Goal: Task Accomplishment & Management: Complete application form

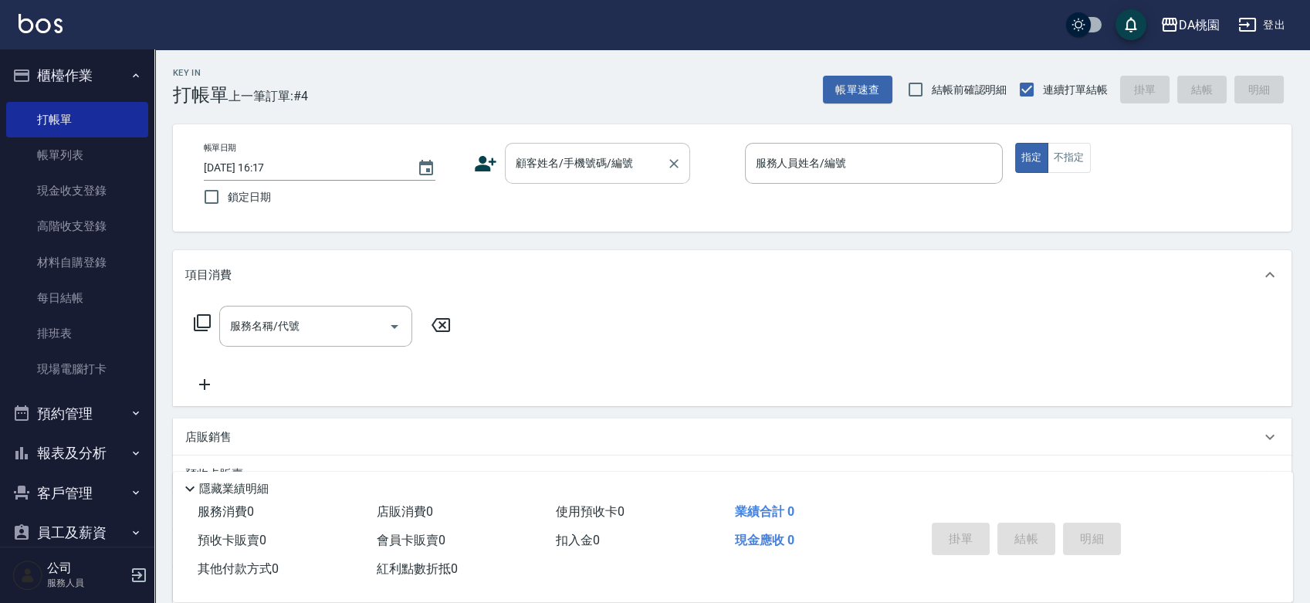
click at [632, 169] on input "顧客姓名/手機號碼/編號" at bounding box center [586, 163] width 148 height 27
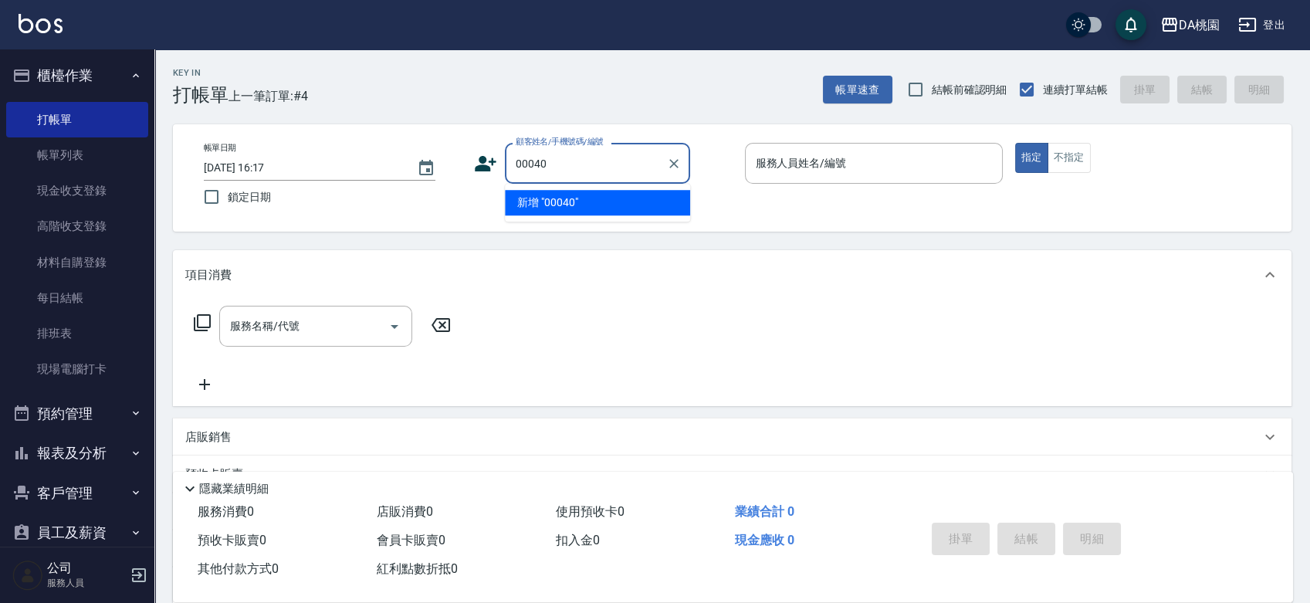
type input "00040"
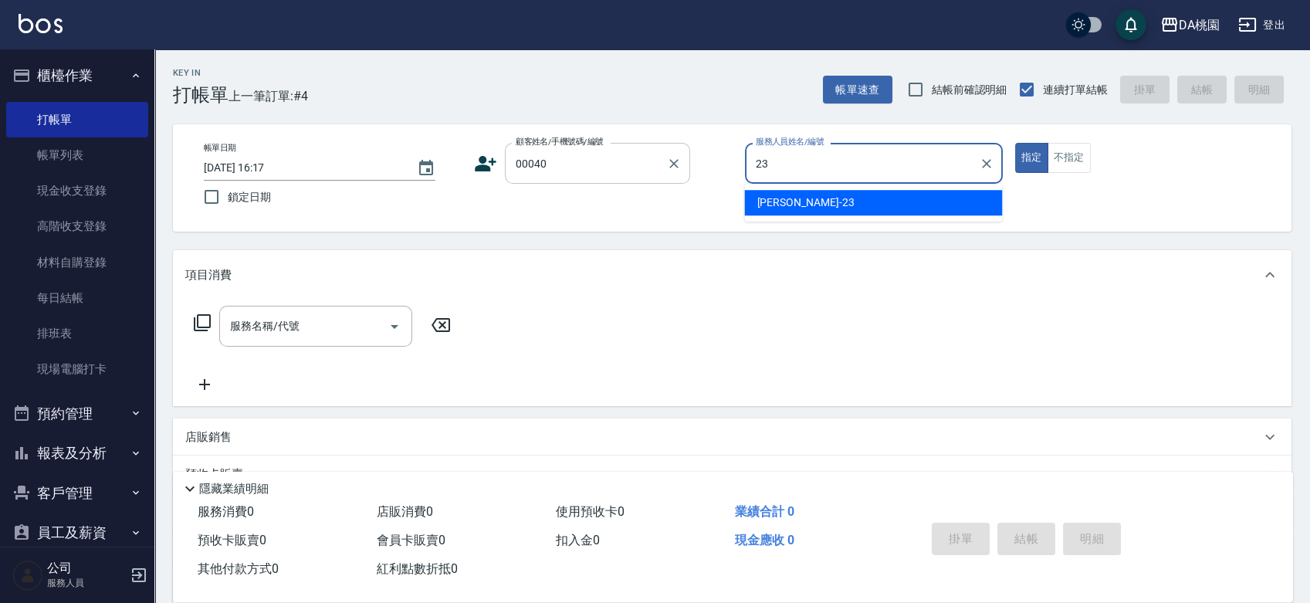
type input "[PERSON_NAME] -23"
type button "true"
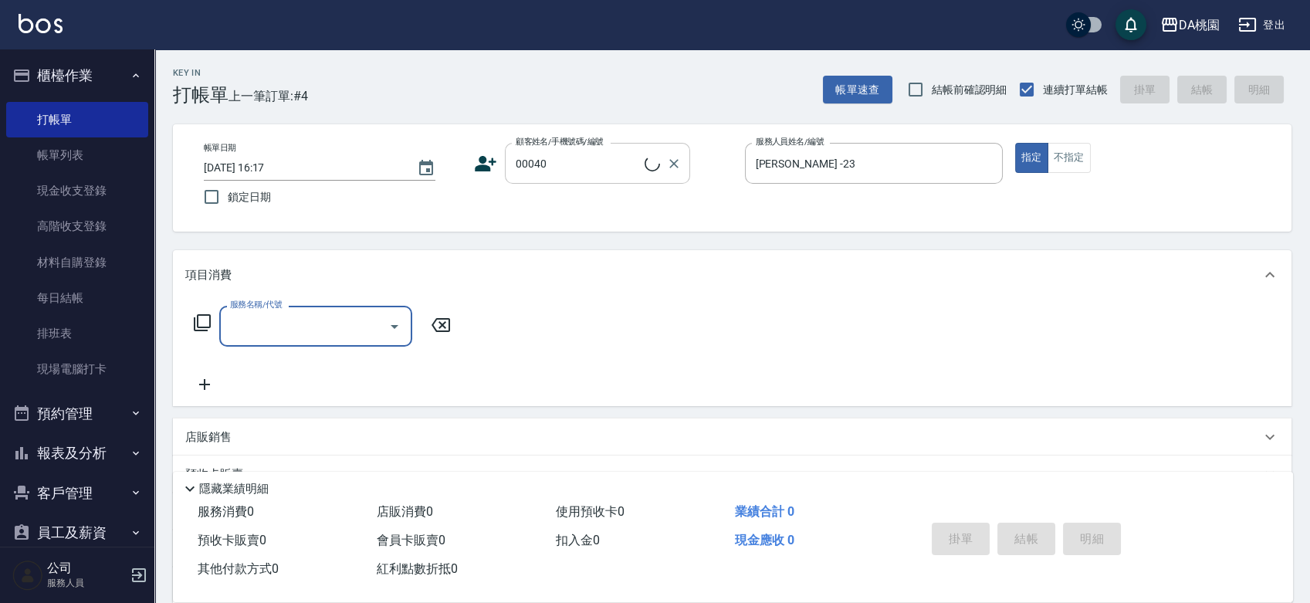
type input "公司/公司00040/00040"
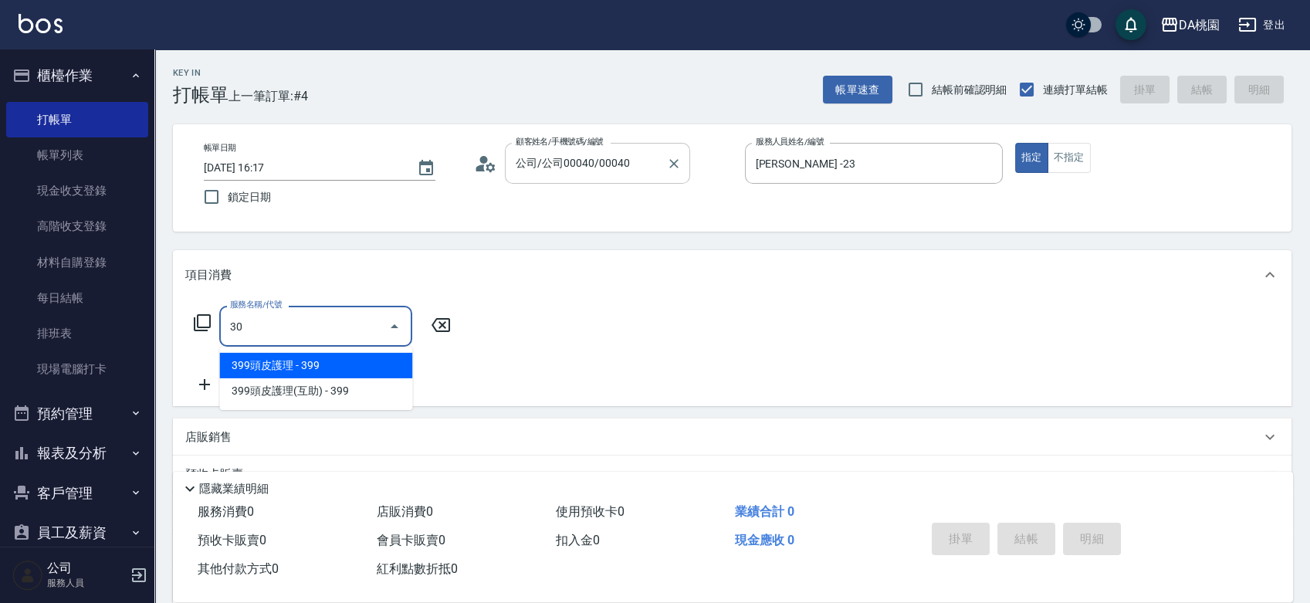
type input "303"
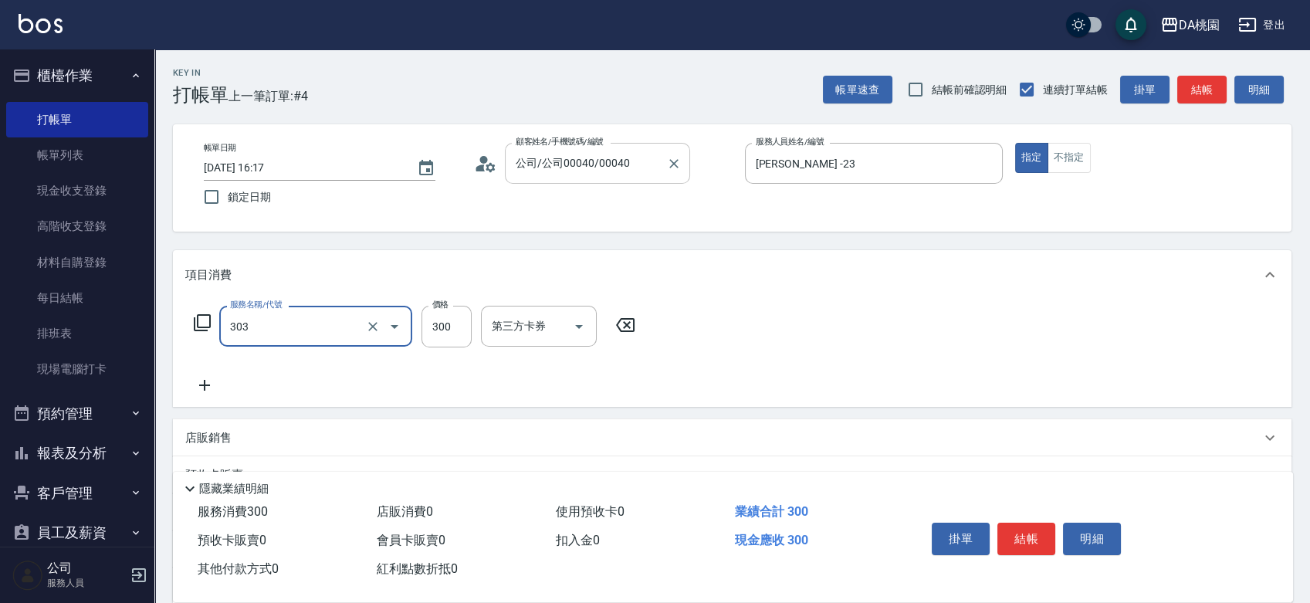
type input "30"
type input "A級剪髮(303)"
type input "5"
type input "0"
type input "500"
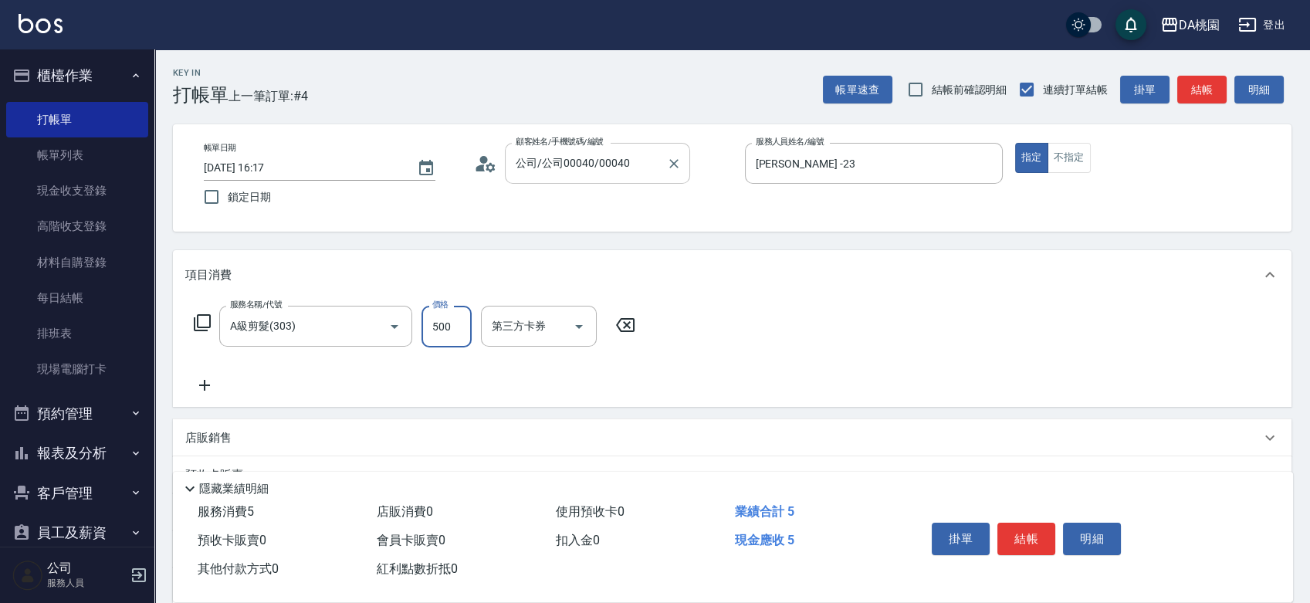
type input "50"
type input "500"
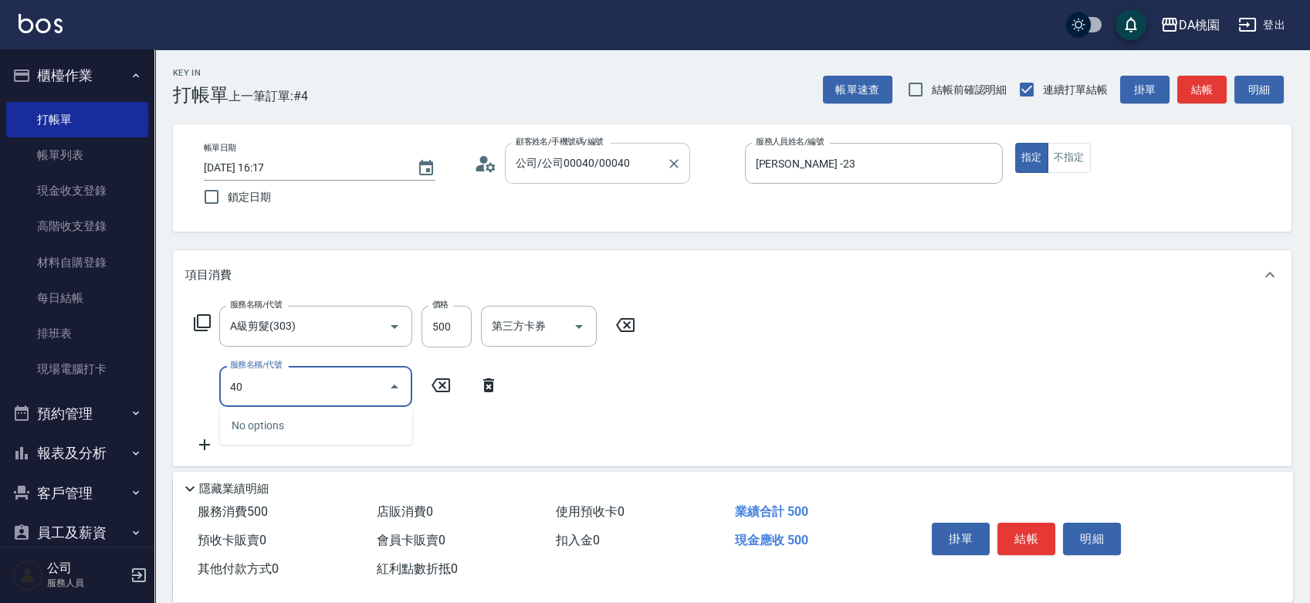
type input "400"
type input "200"
type input "染髮(400)"
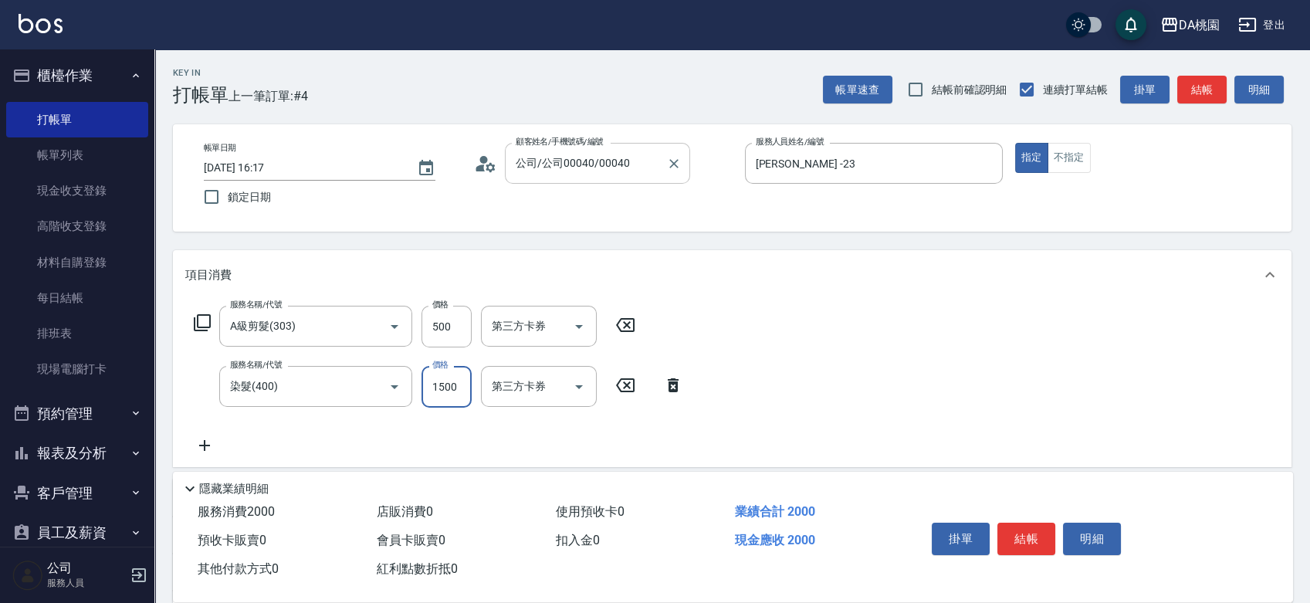
type input "1"
type input "50"
type input "100"
type input "60"
type input "1000"
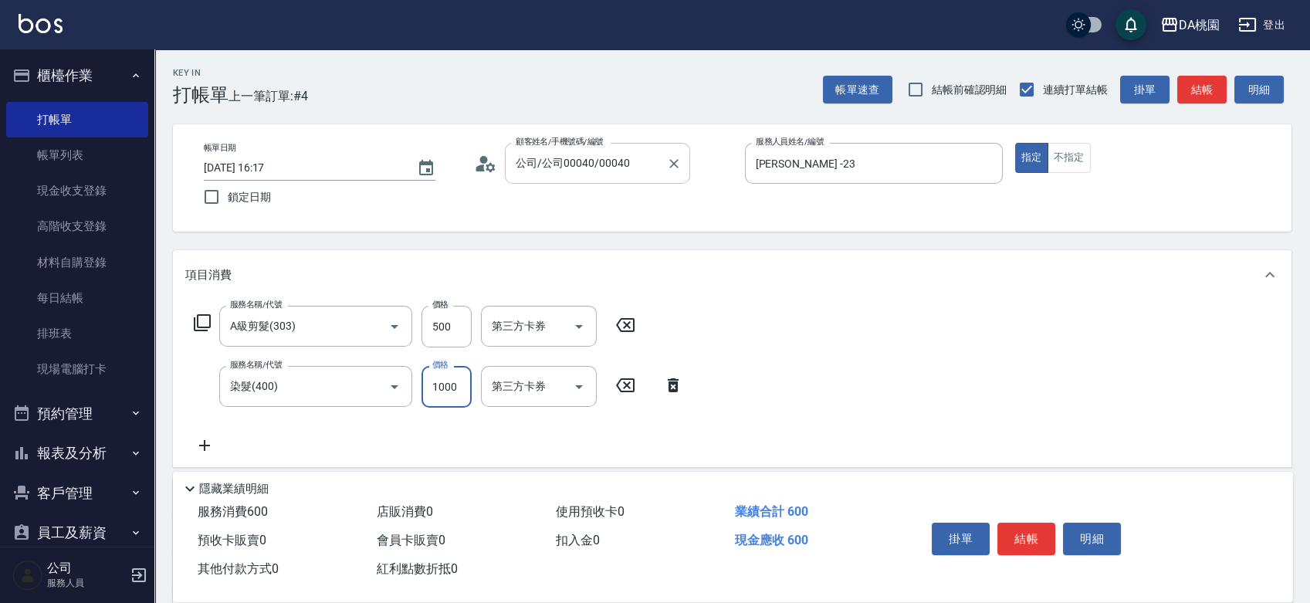
type input "150"
type input "1000"
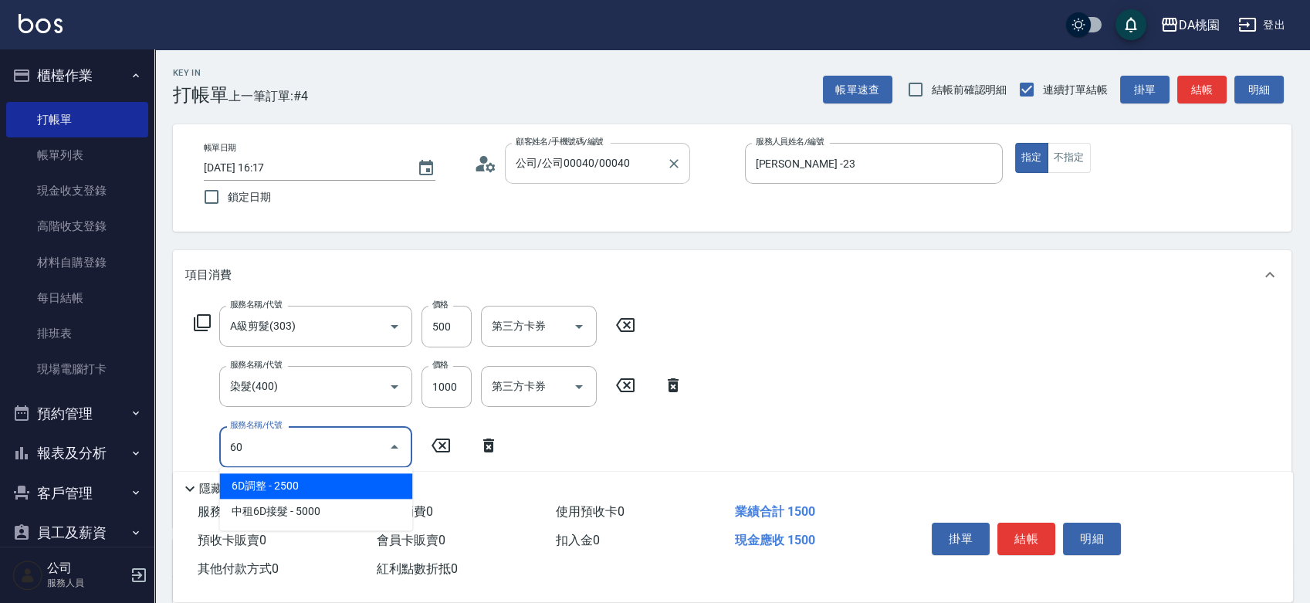
type input "609"
type input "270"
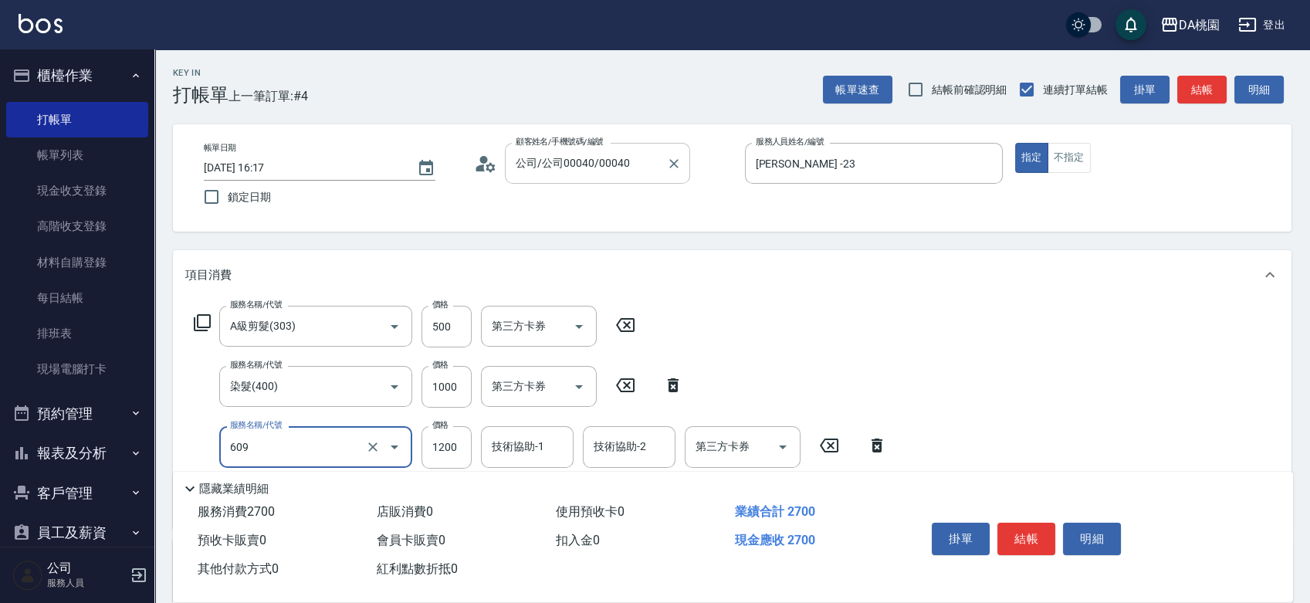
type input "鱗脂質護髮(互助)(609)"
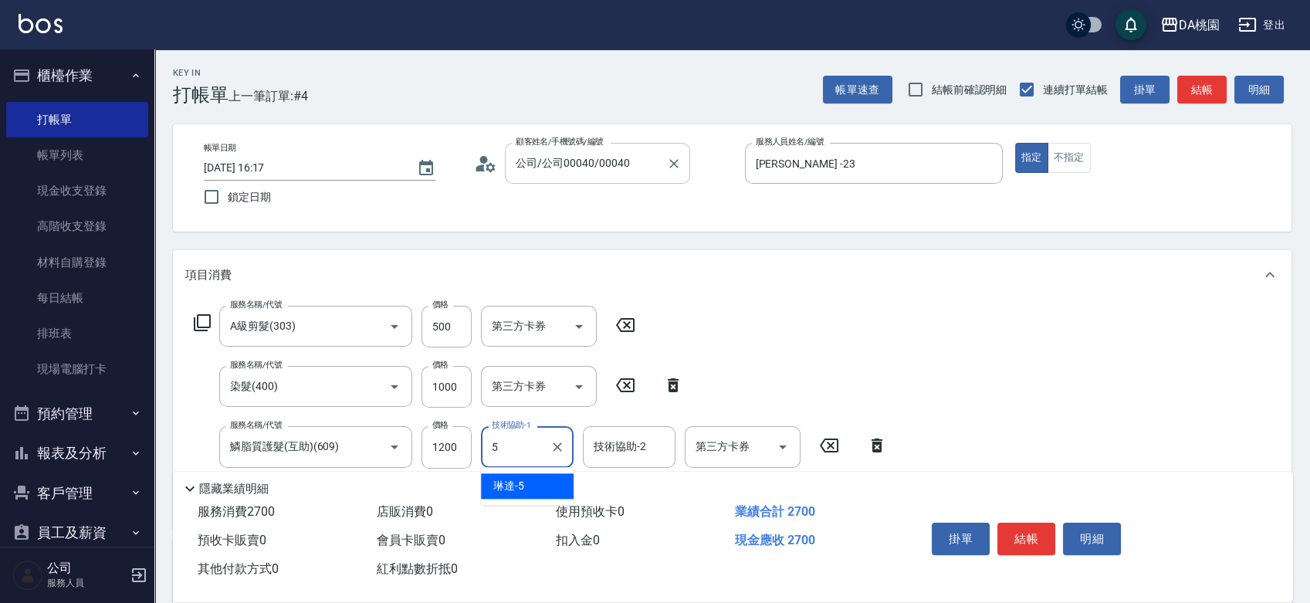
type input "[PERSON_NAME]-5"
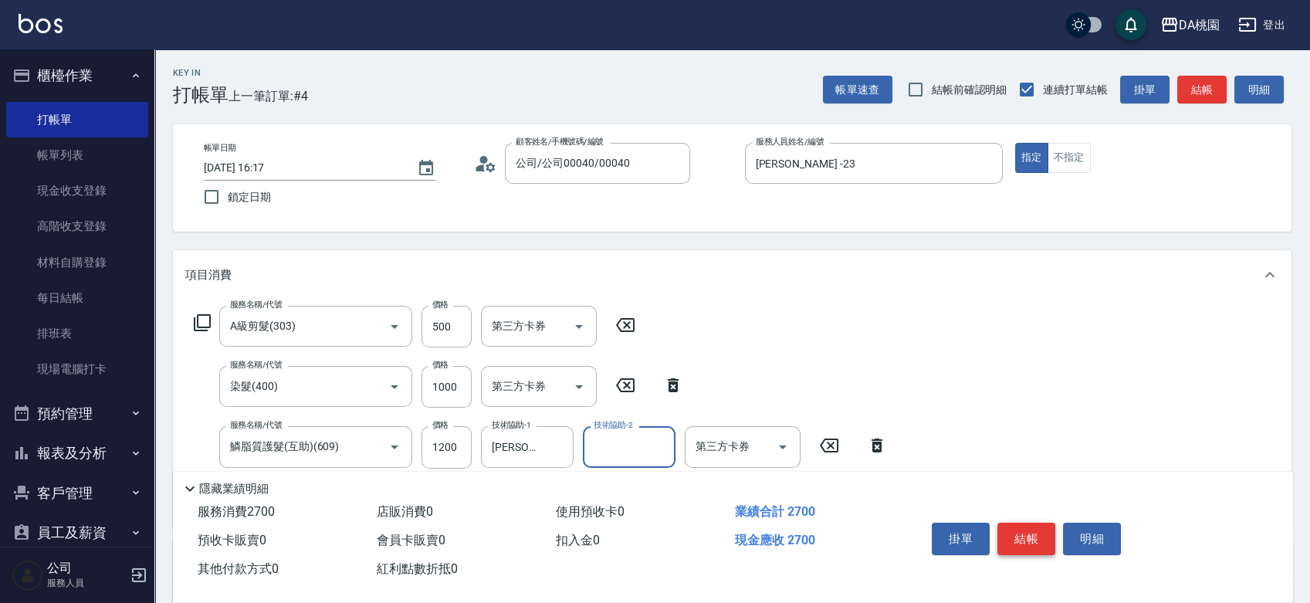
click at [1037, 530] on button "結帳" at bounding box center [1026, 539] width 58 height 32
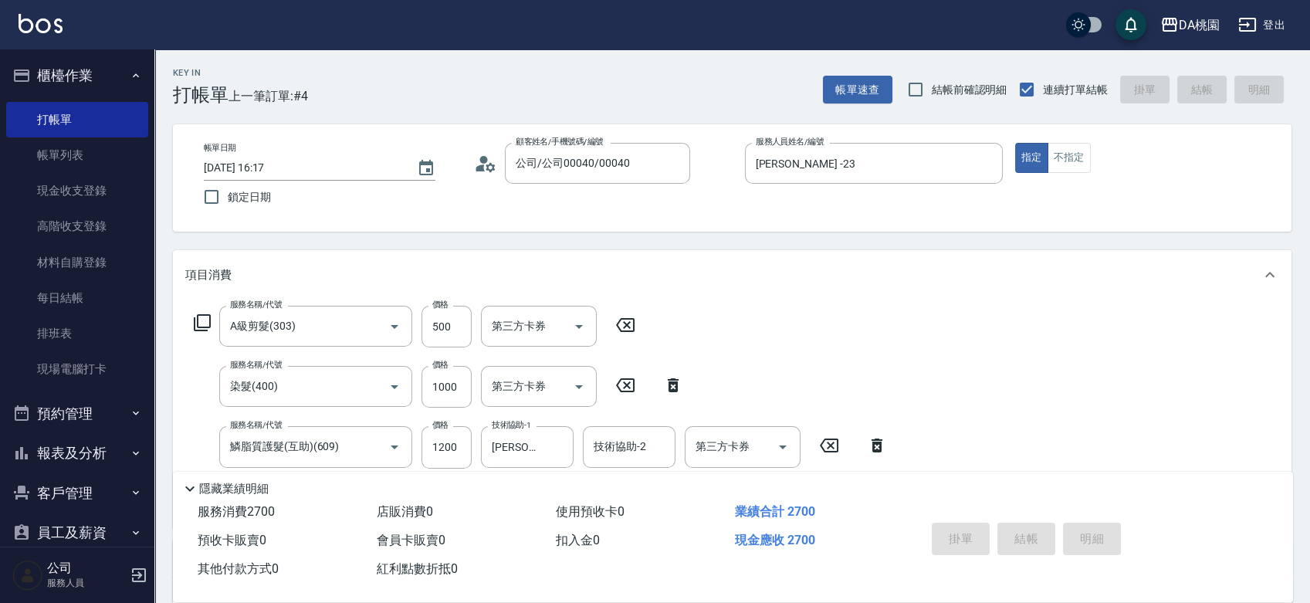
type input "[DATE] 18:03"
type input "0"
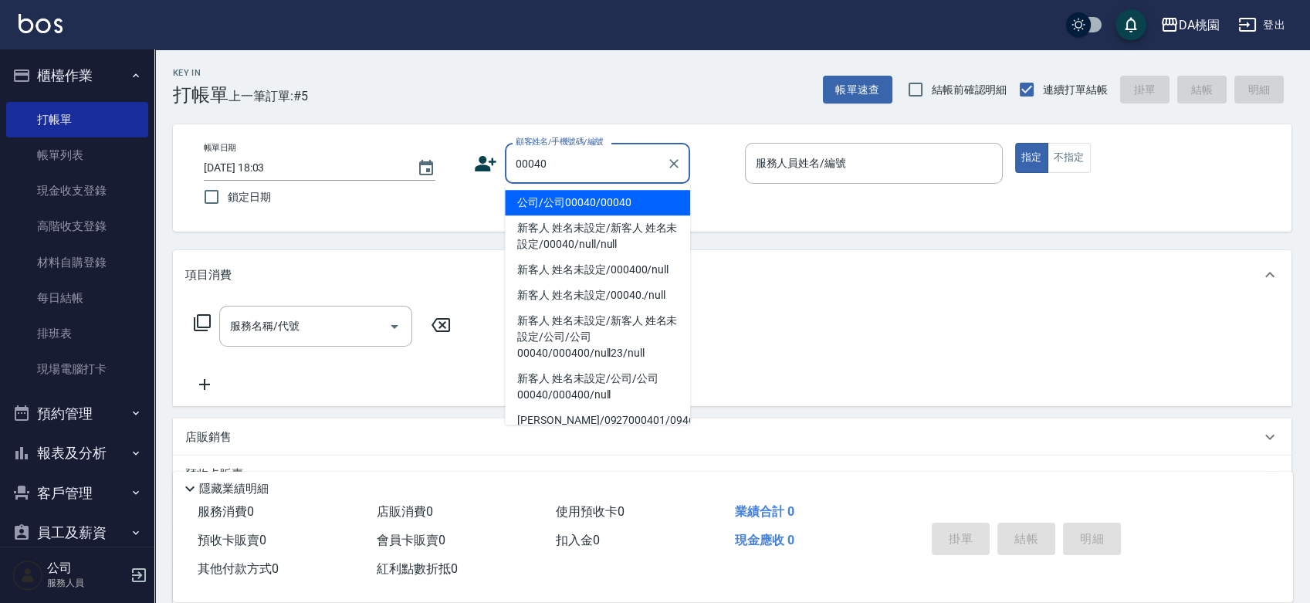
type input "公司/公司00040/00040"
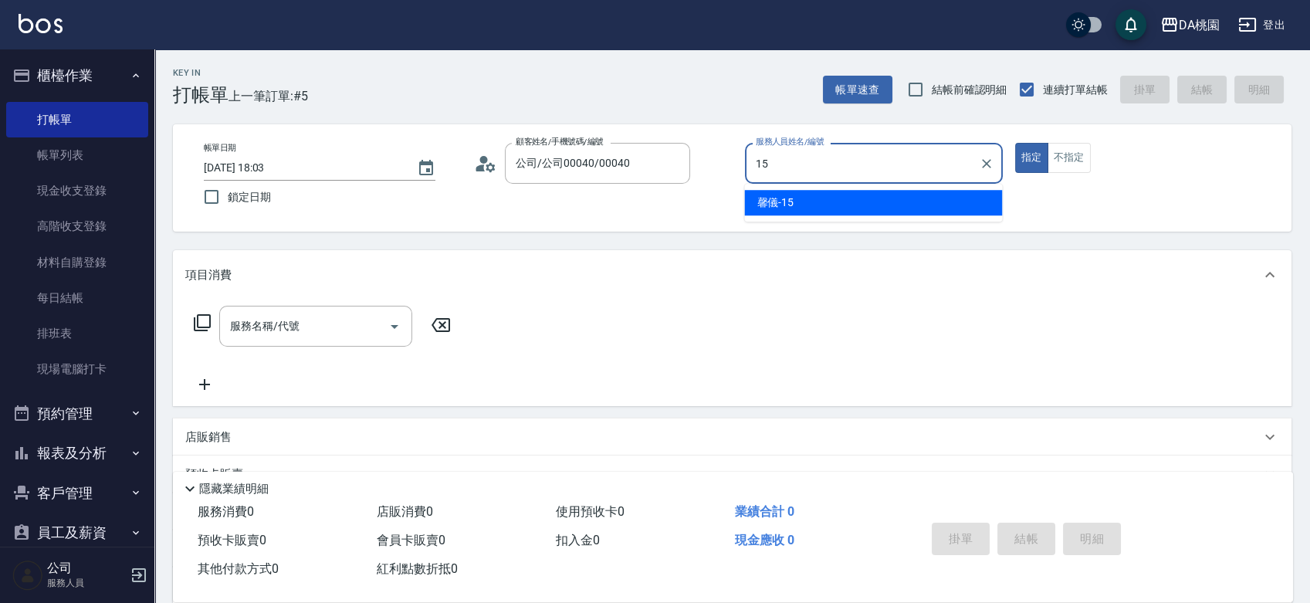
type input "馨儀-15"
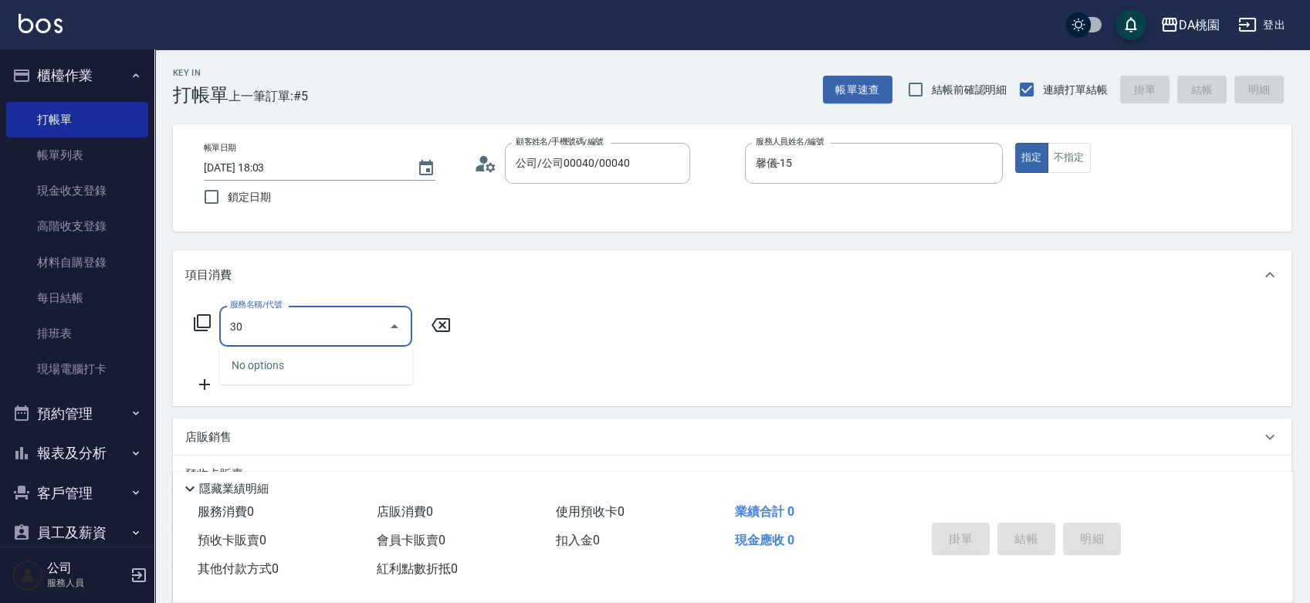
type input "303"
type input "30"
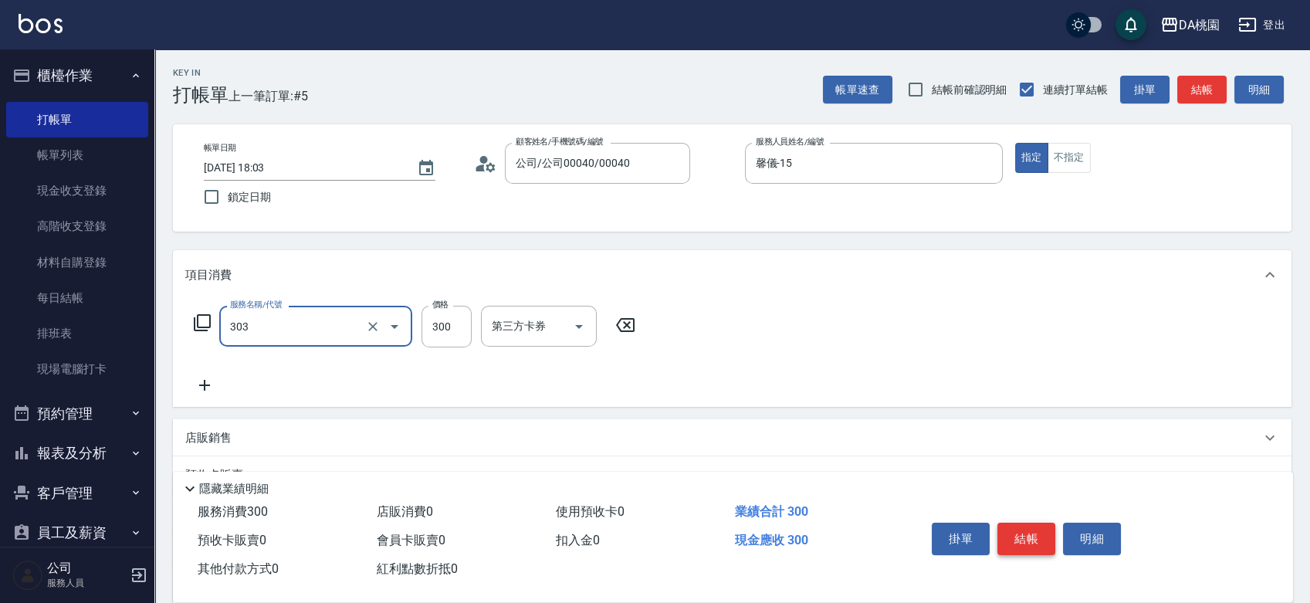
type input "A級剪髮(303)"
click at [1032, 528] on button "結帳" at bounding box center [1026, 539] width 58 height 32
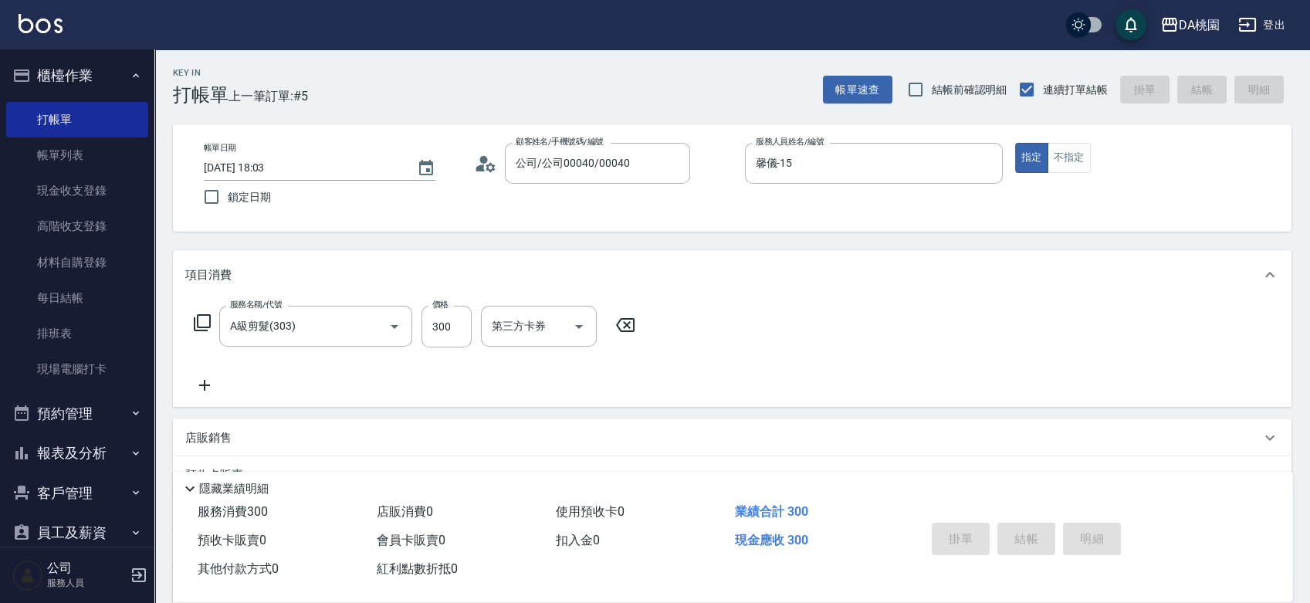
type input "[DATE] 18:04"
type input "0"
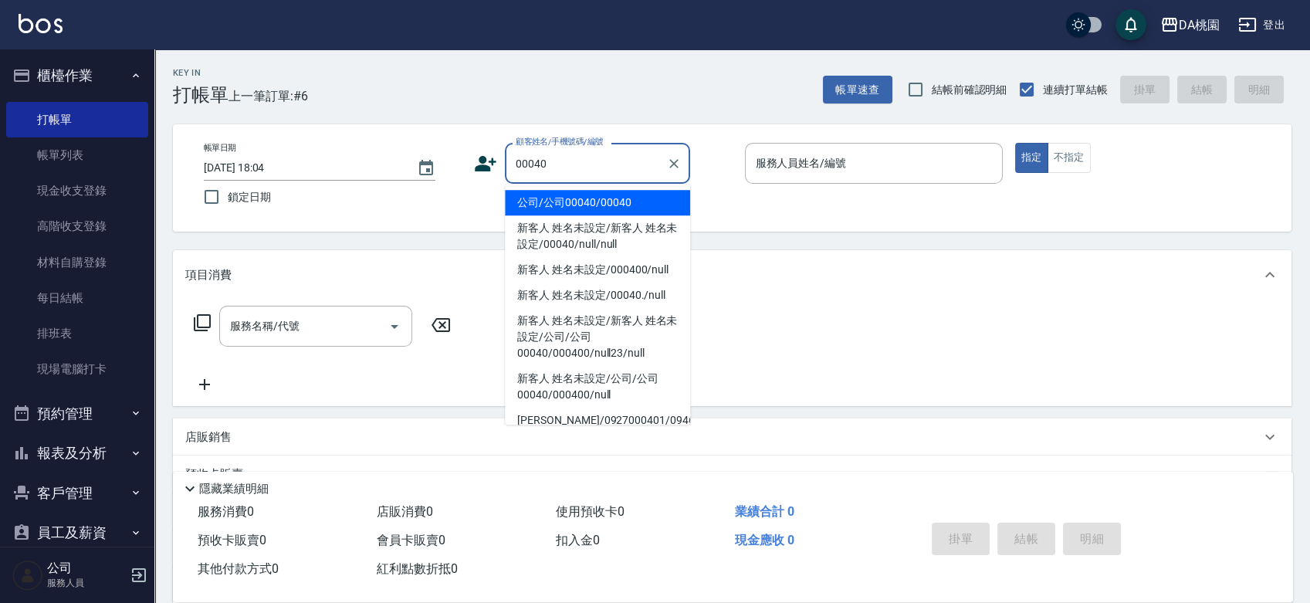
type input "公司/公司00040/00040"
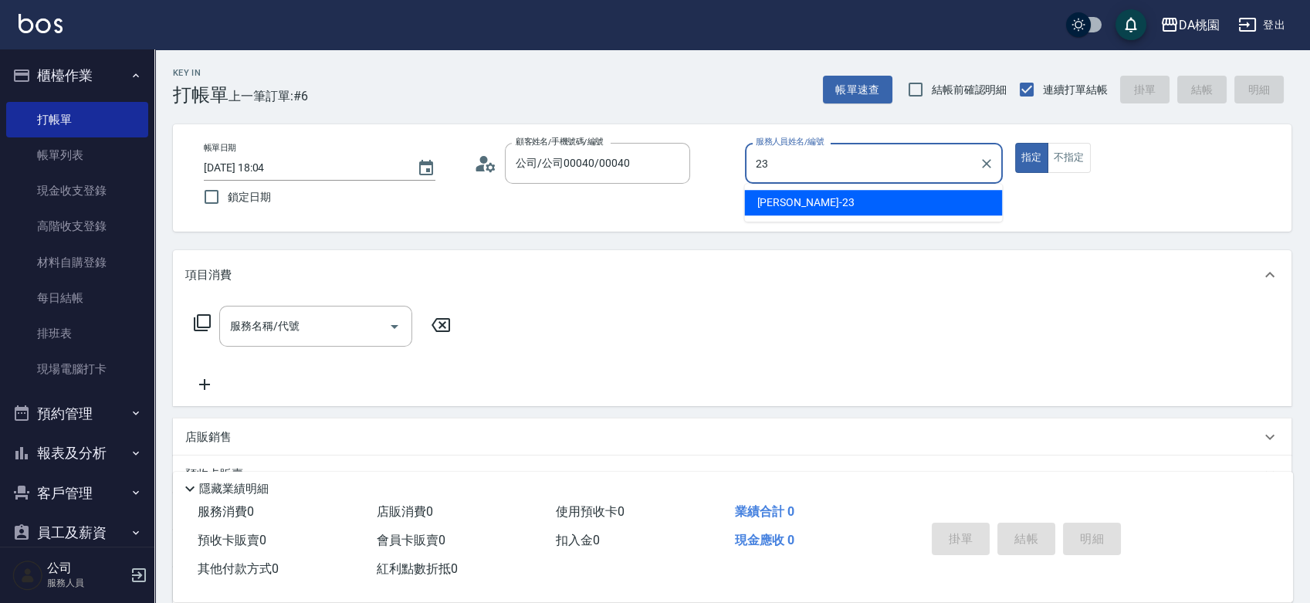
type input "[PERSON_NAME] -23"
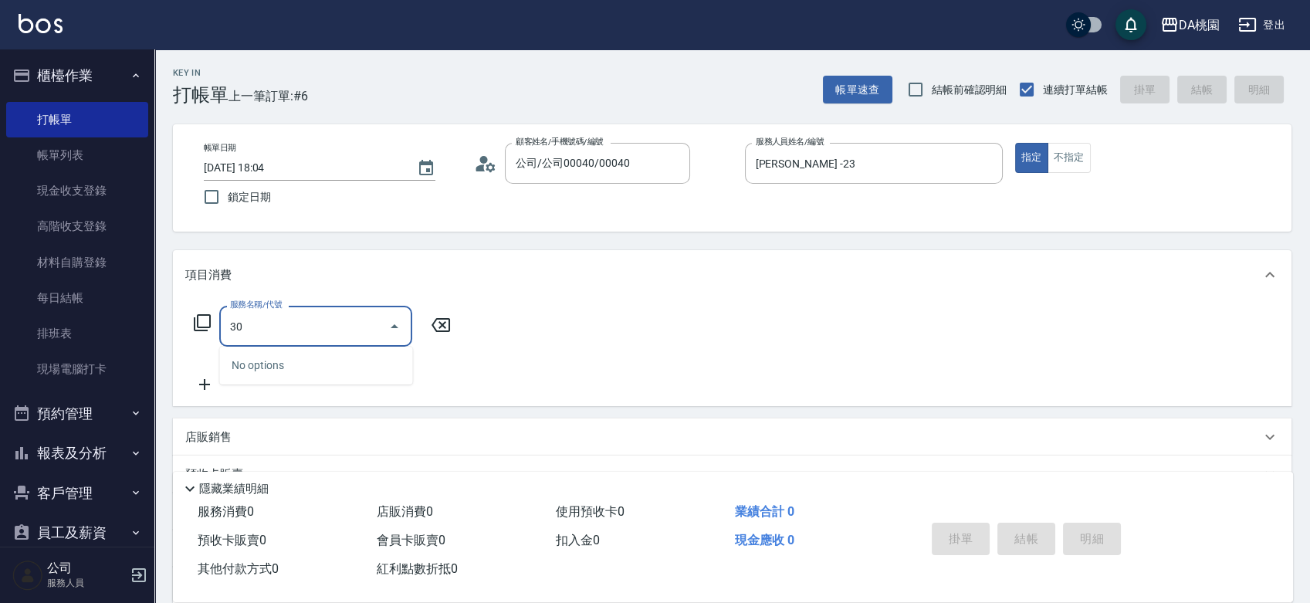
type input "300"
type input "10"
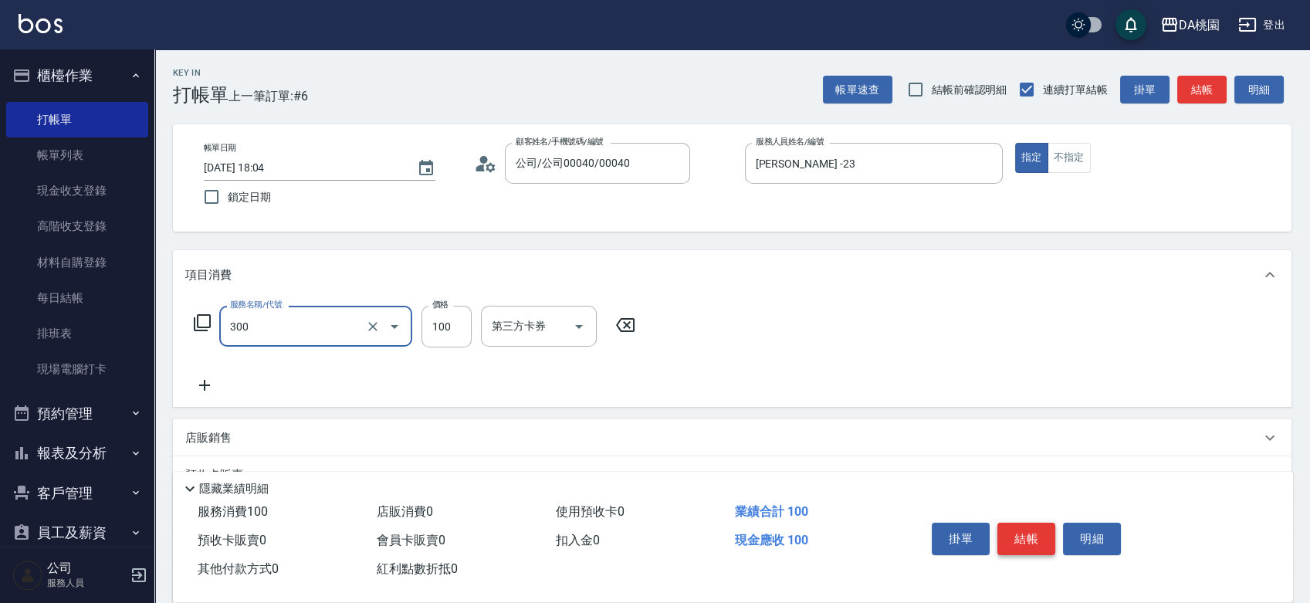
type input "剪瀏海(300)"
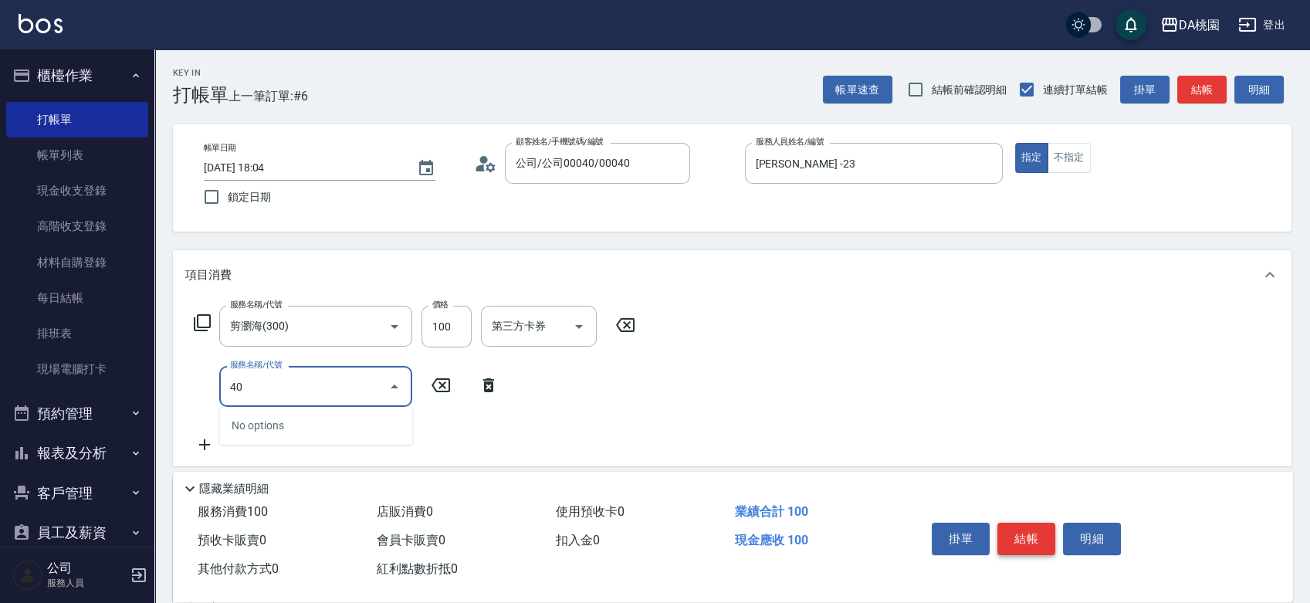
type input "400"
type input "160"
type input "染髮(400)"
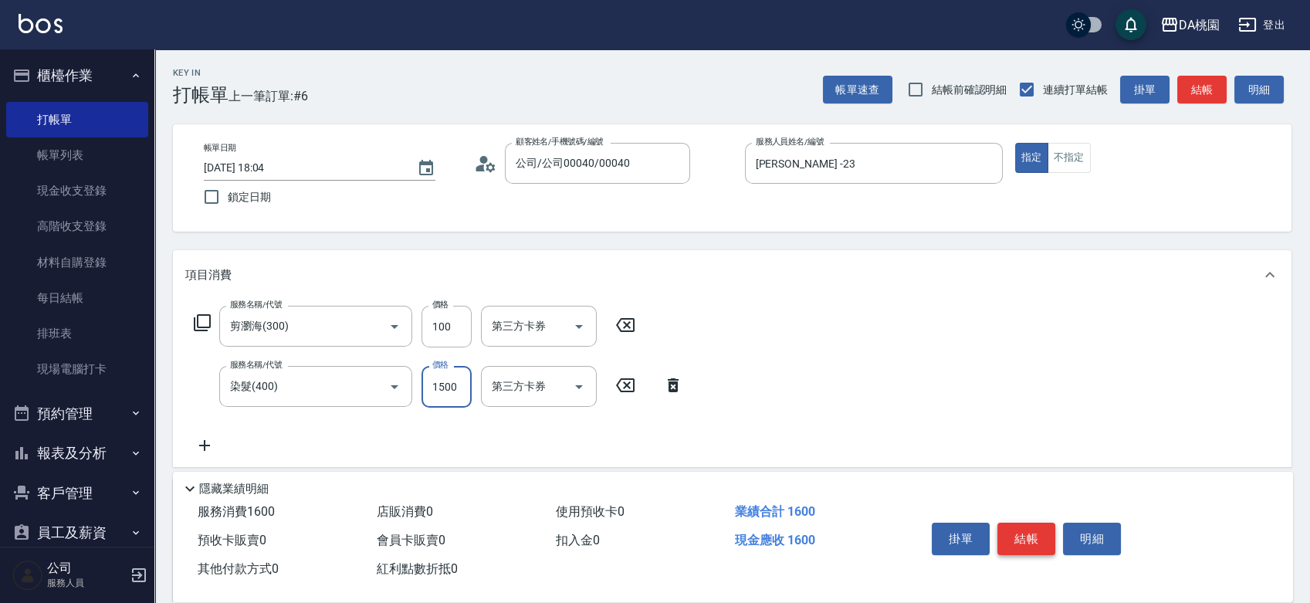
type input "1"
type input "10"
type input "100"
type input "20"
type input "1000"
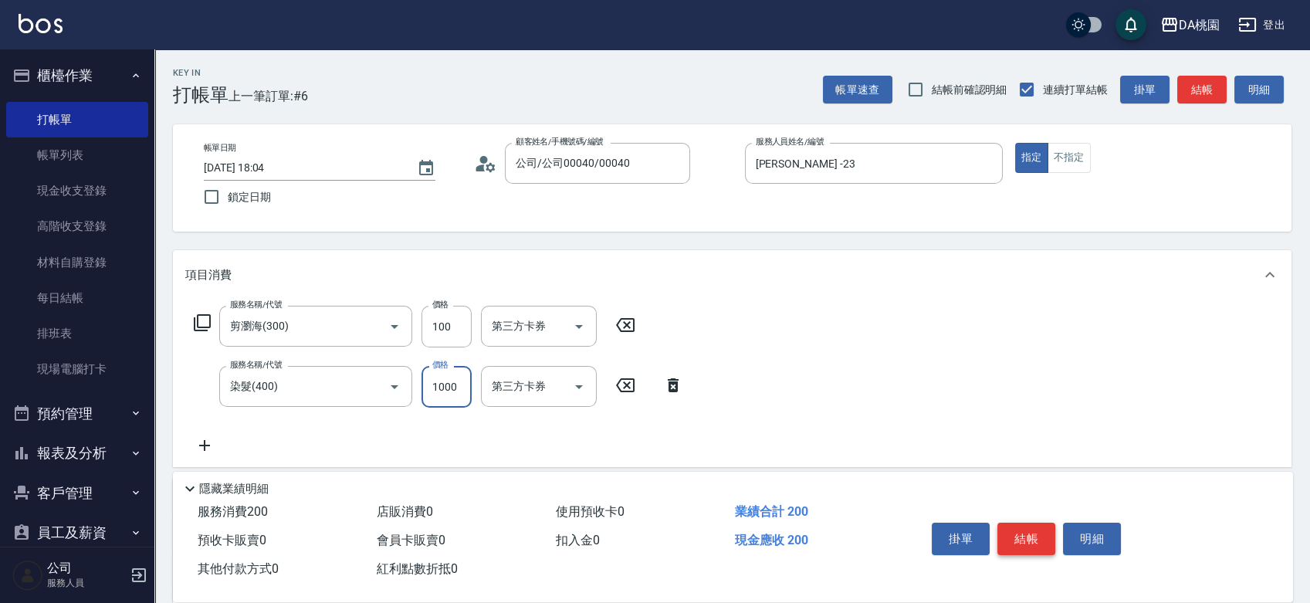
type input "110"
type input "1000"
type input "608"
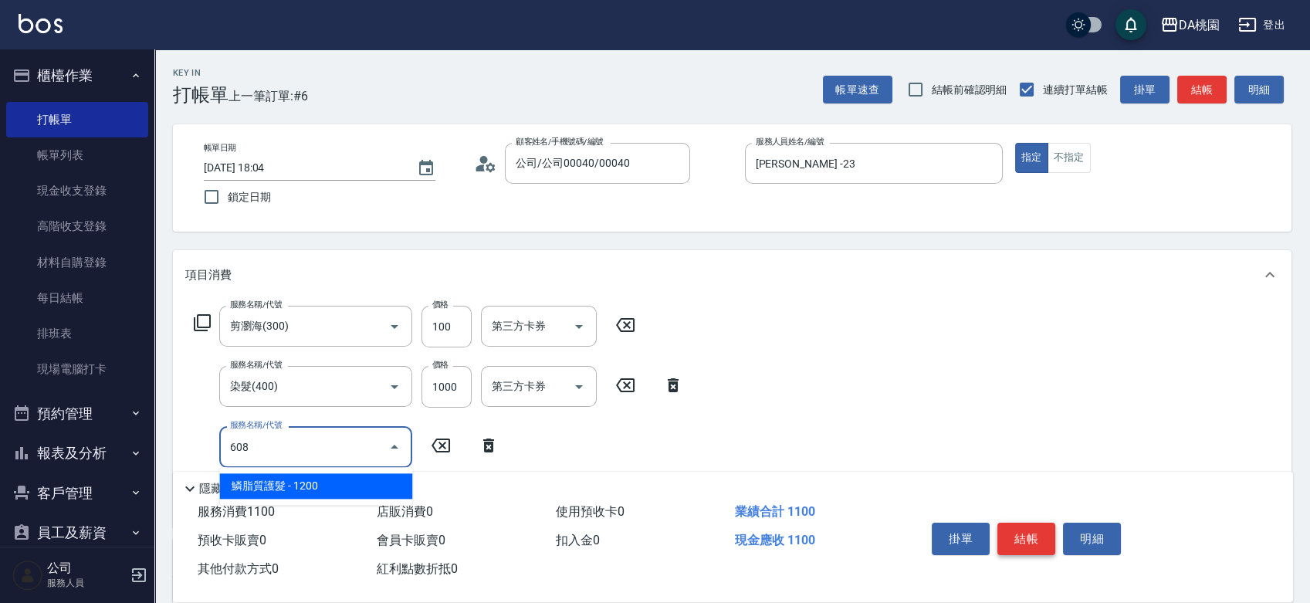
type input "230"
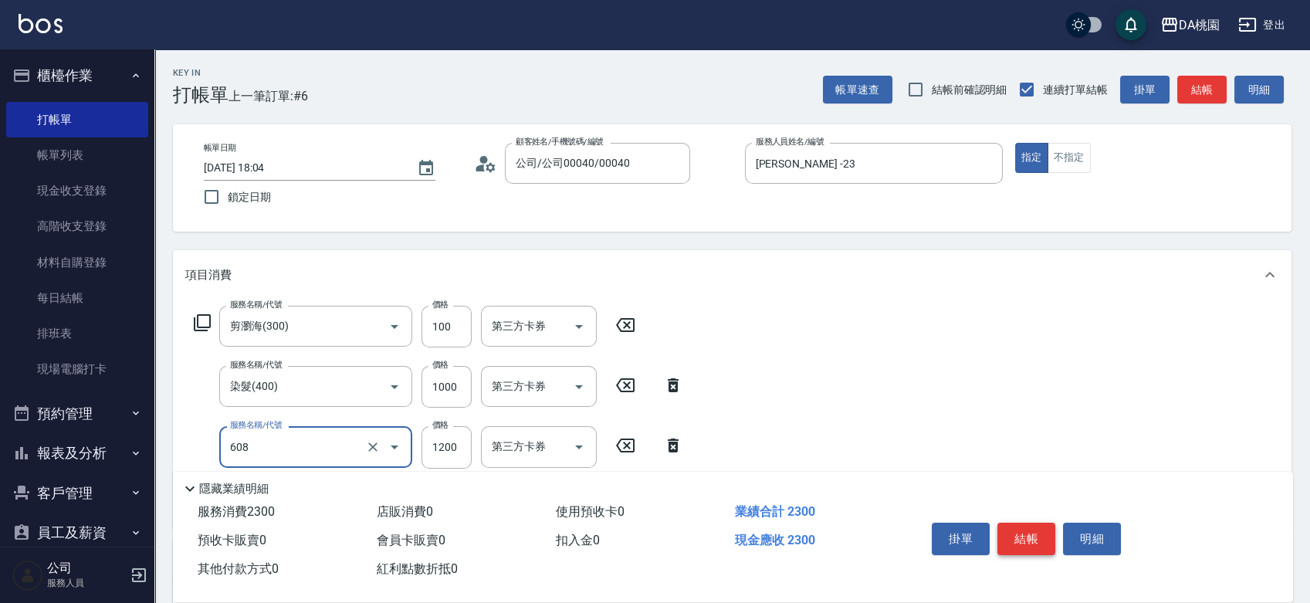
type input "鱗脂質護髮(608)"
click at [1032, 528] on button "結帳" at bounding box center [1026, 539] width 58 height 32
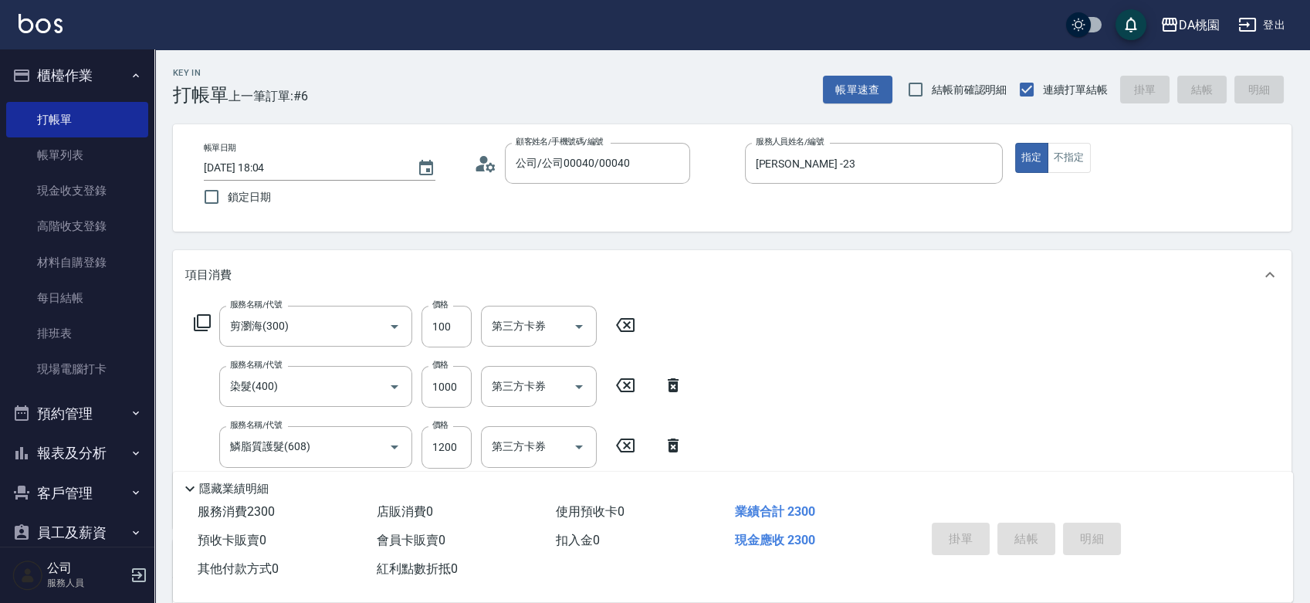
type input "0"
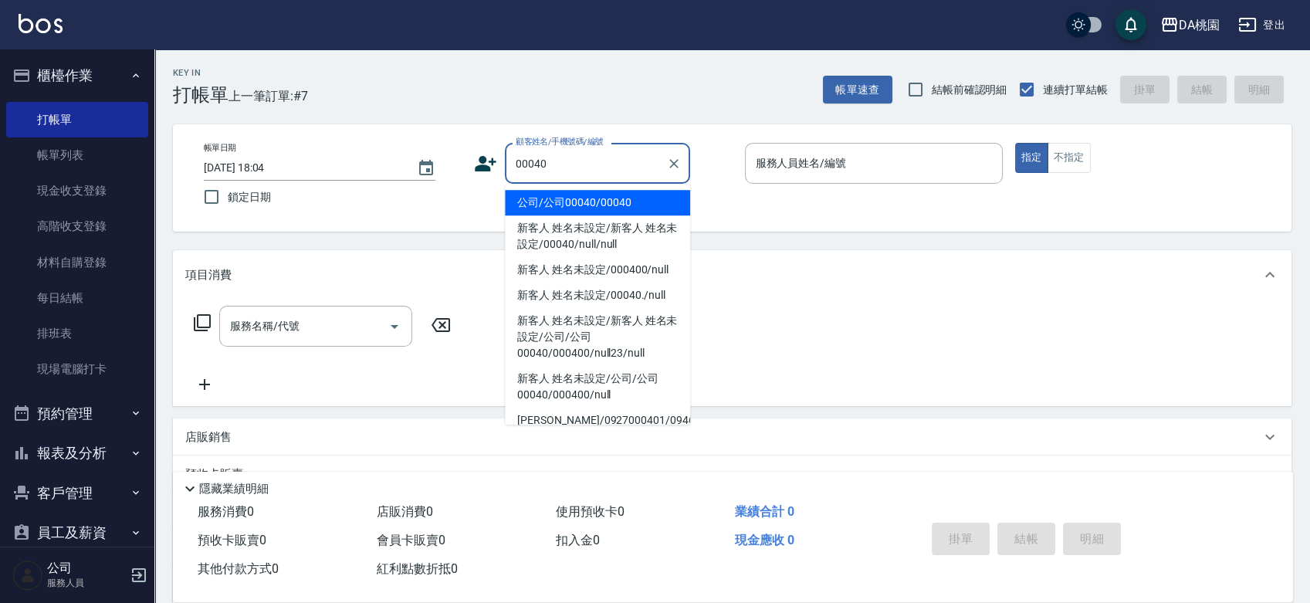
type input "公司/公司00040/00040"
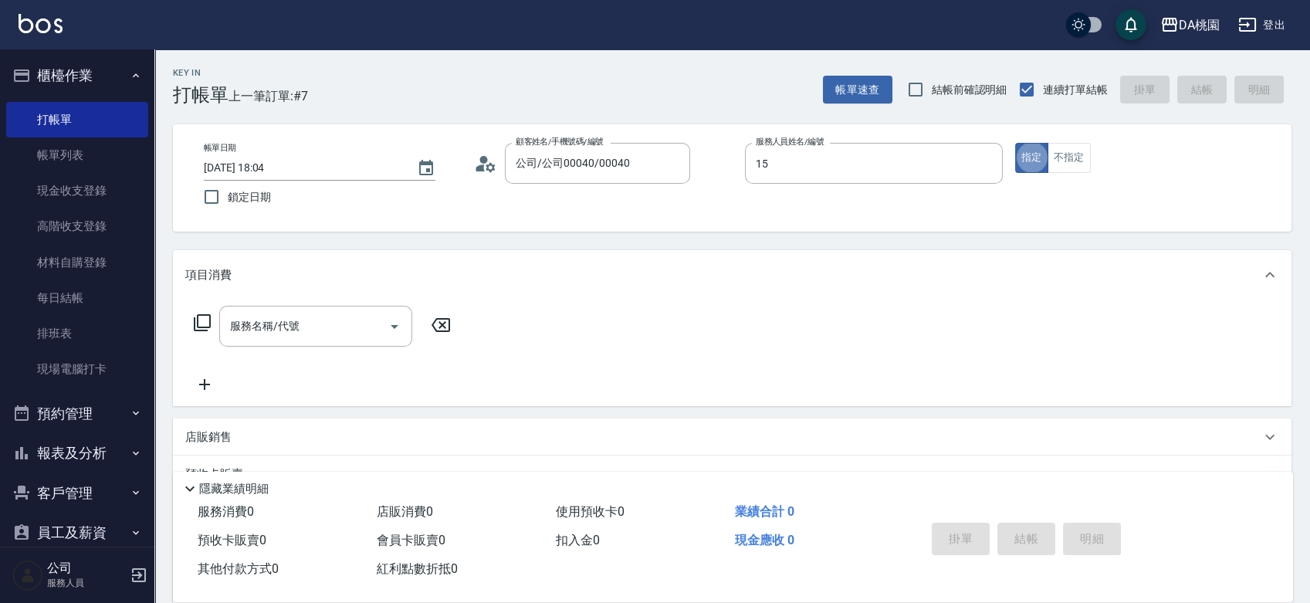
type input "馨儀-15"
click at [326, 316] on input "服務名稱/代號" at bounding box center [304, 326] width 156 height 27
type input "400"
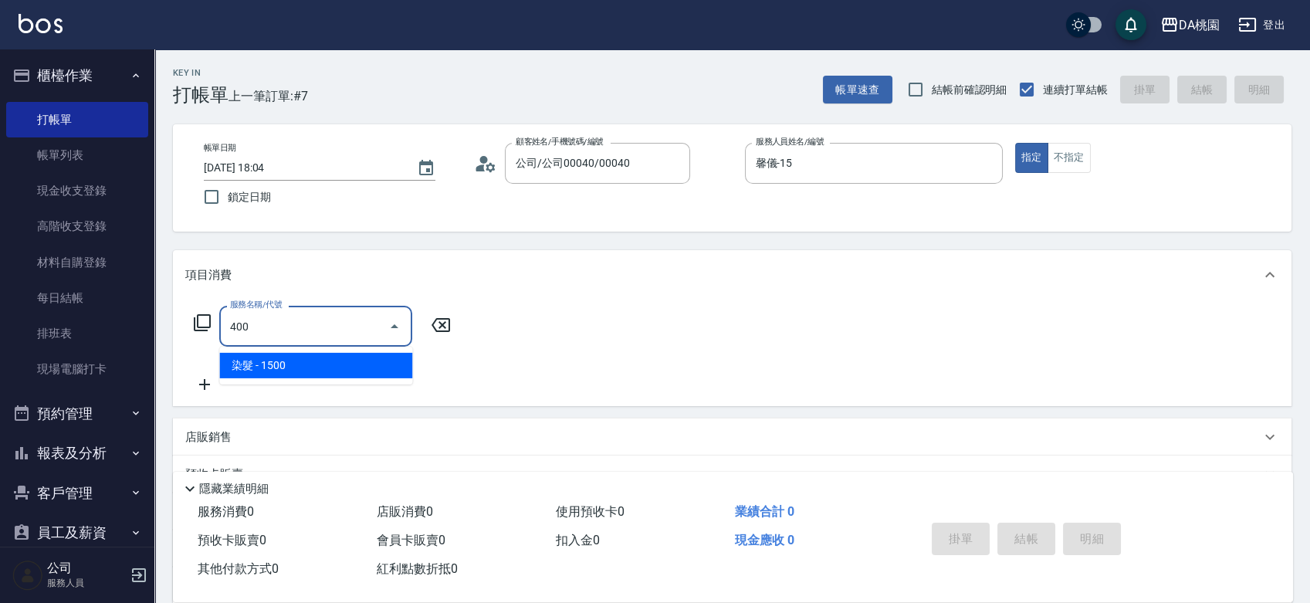
type input "150"
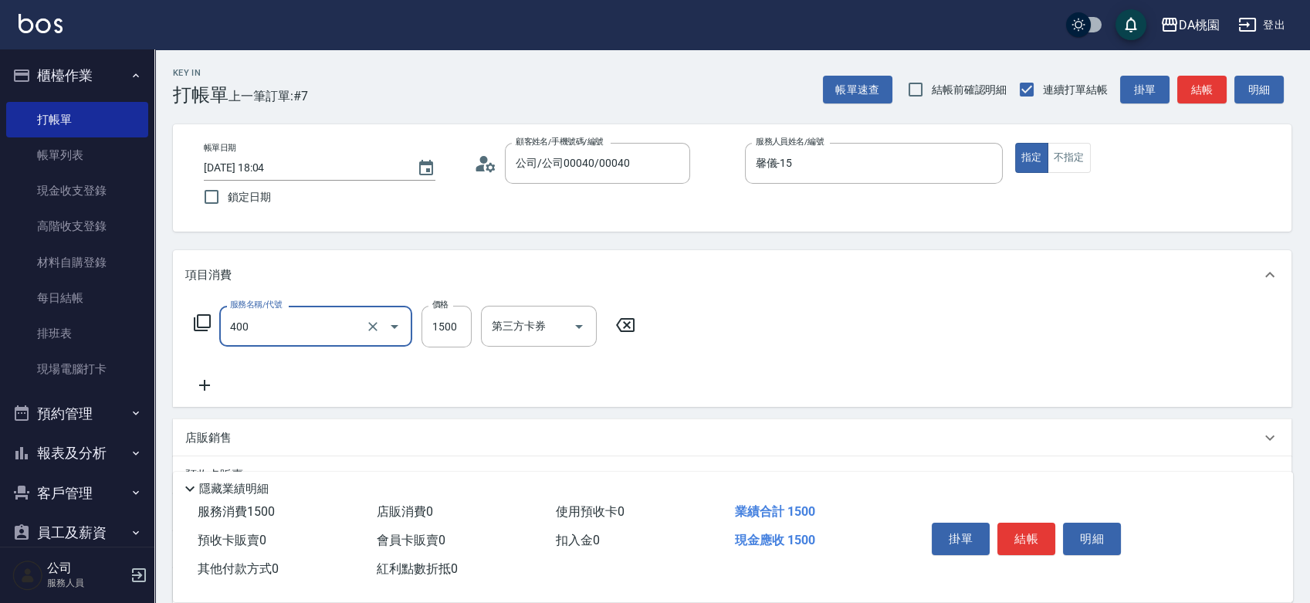
type input "染髮(400)"
type input "2"
type input "0"
type input "250"
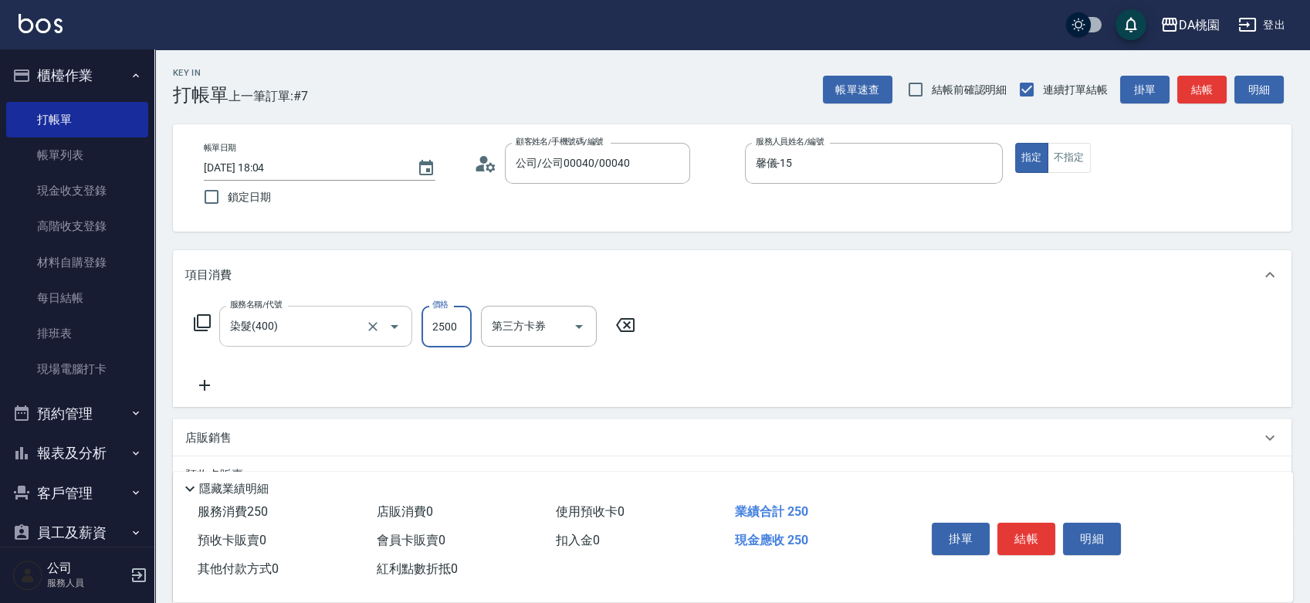
type input "2500"
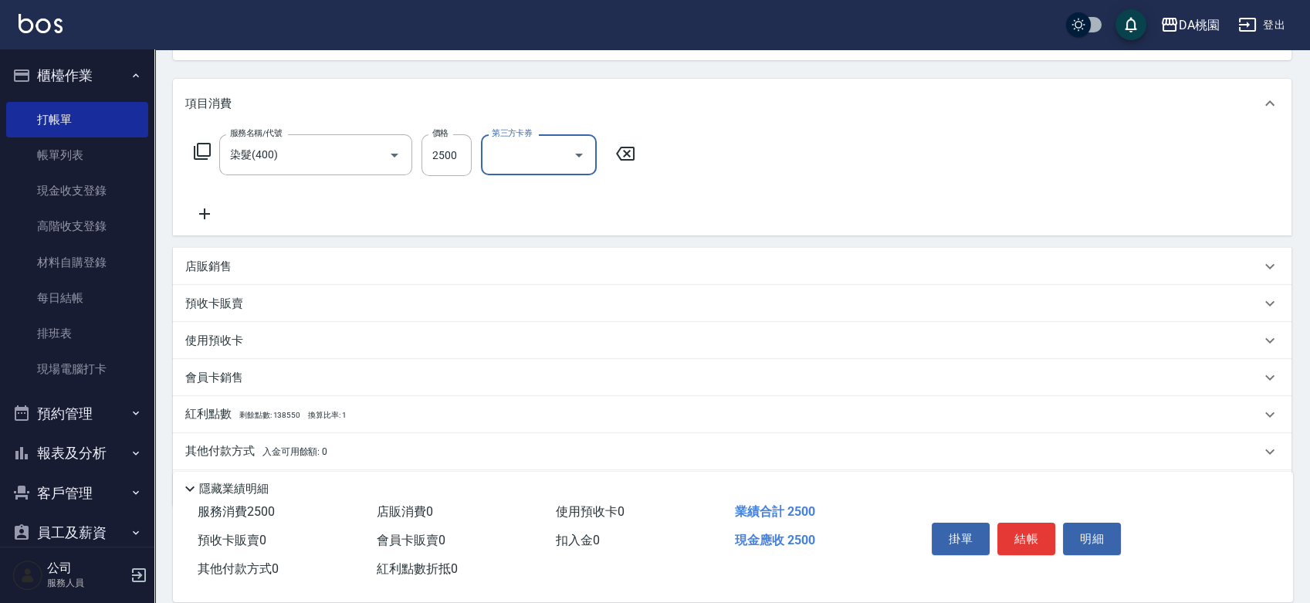
click at [320, 267] on div "店販銷售" at bounding box center [722, 267] width 1075 height 16
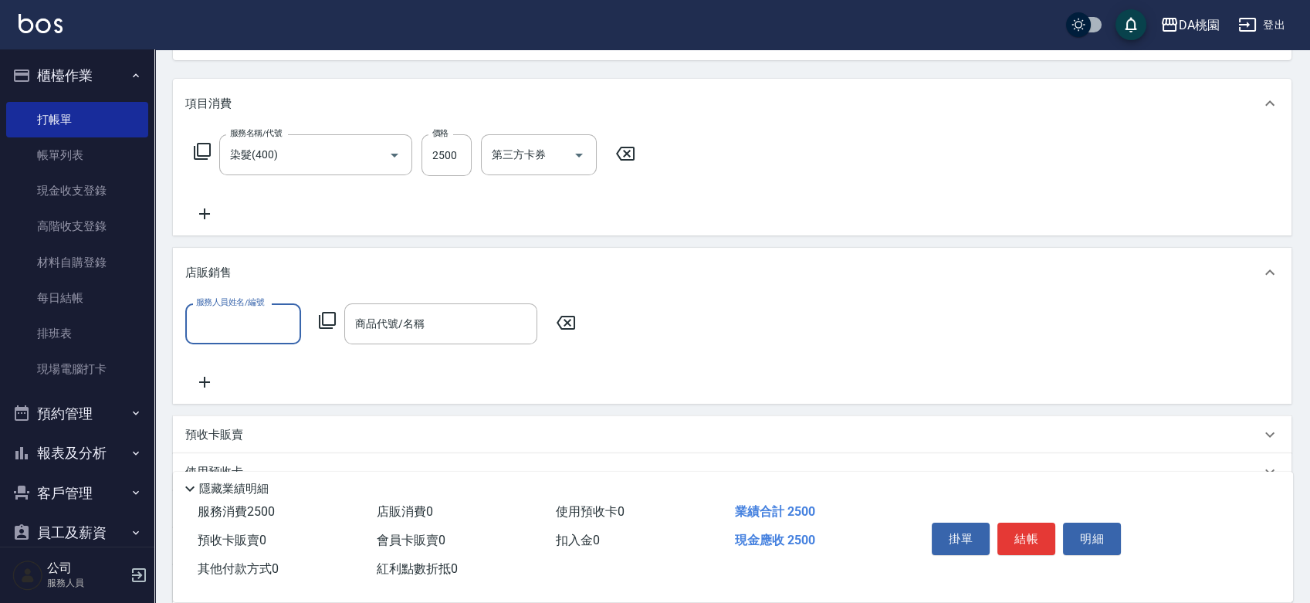
scroll to position [0, 0]
type input "馨儀-15"
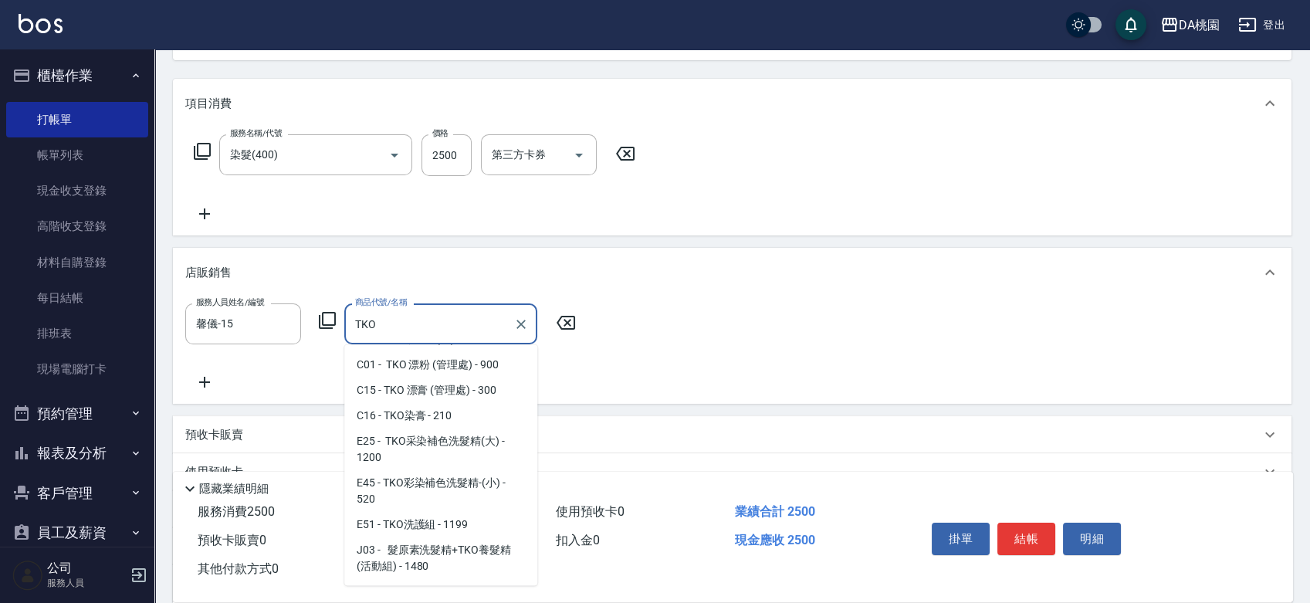
scroll to position [141, 0]
click at [446, 486] on span "E45 - TKO彩染補色洗髮精-(小) - 520" at bounding box center [440, 491] width 193 height 42
type input "TKO彩染補色洗髮精-(小)"
type input "300"
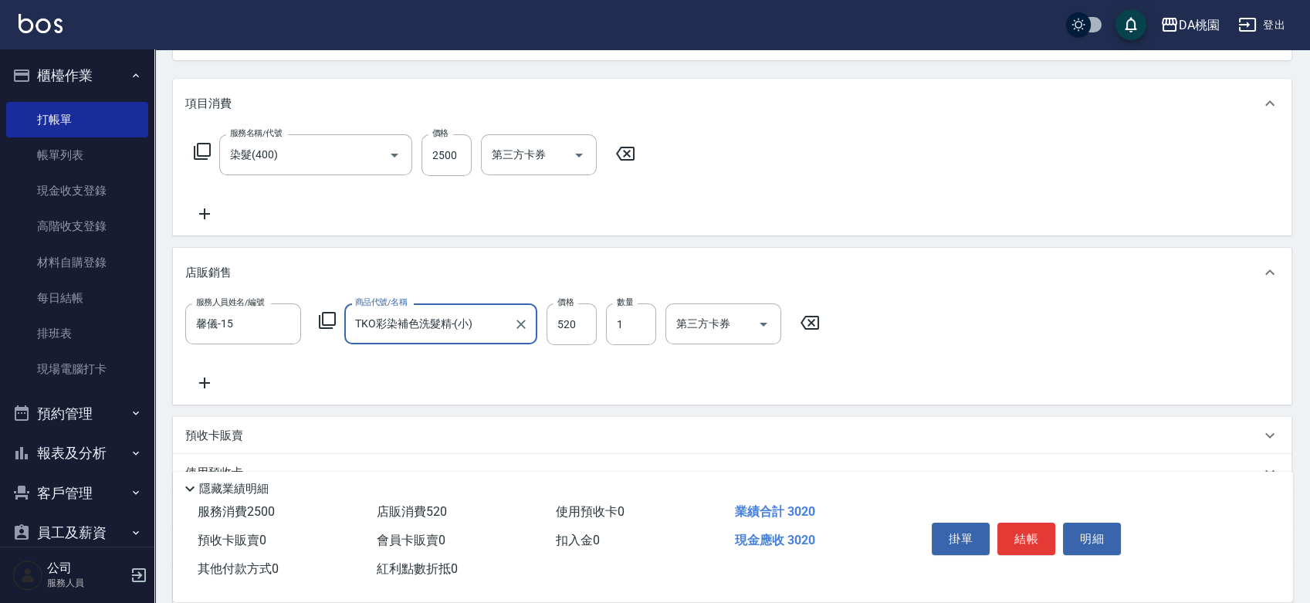
type input "TKO彩染補色洗髮精-(小)"
type input "5"
type input "250"
type input "500"
type input "300"
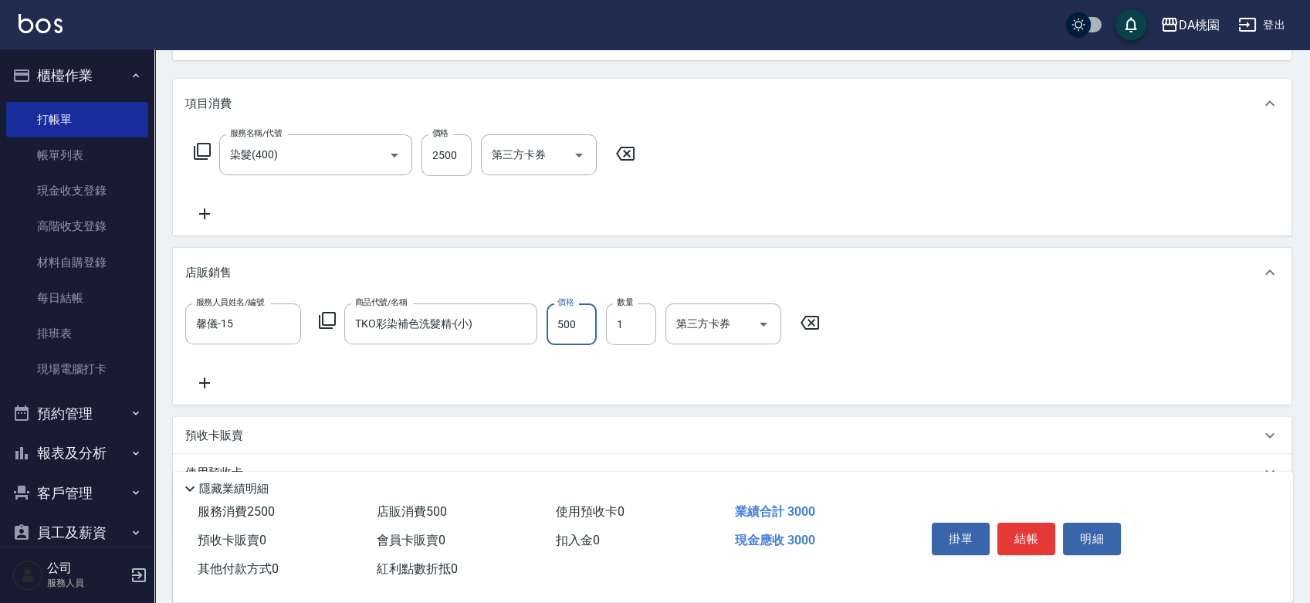
type input "500"
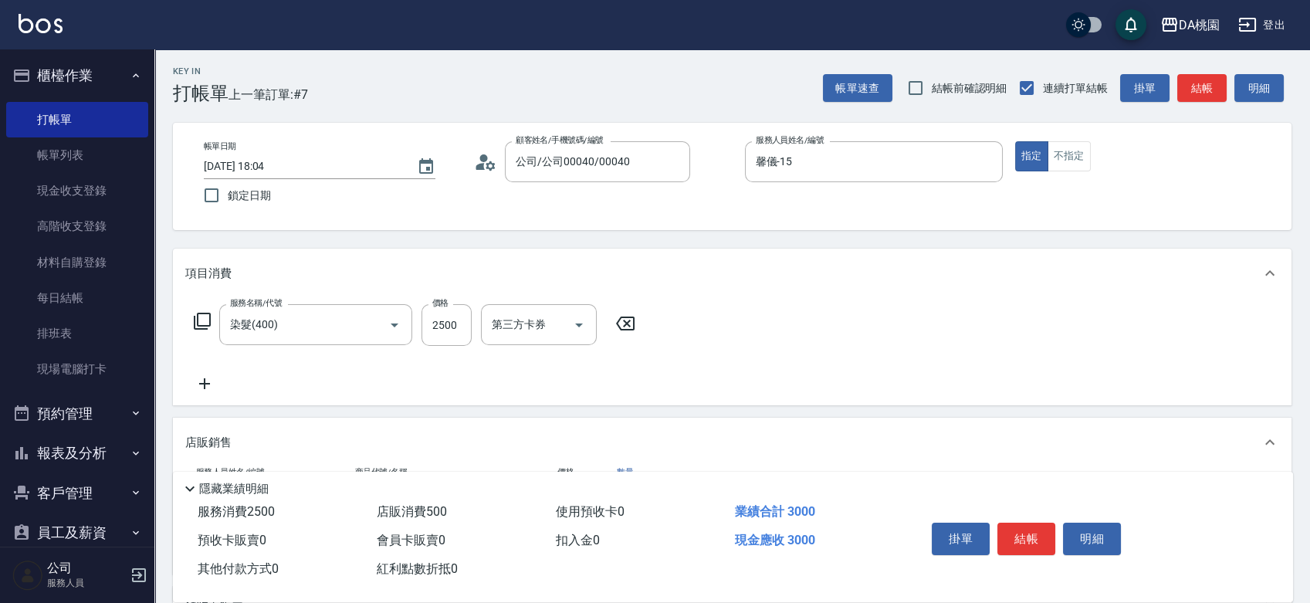
scroll to position [0, 0]
click at [1015, 523] on button "結帳" at bounding box center [1026, 539] width 58 height 32
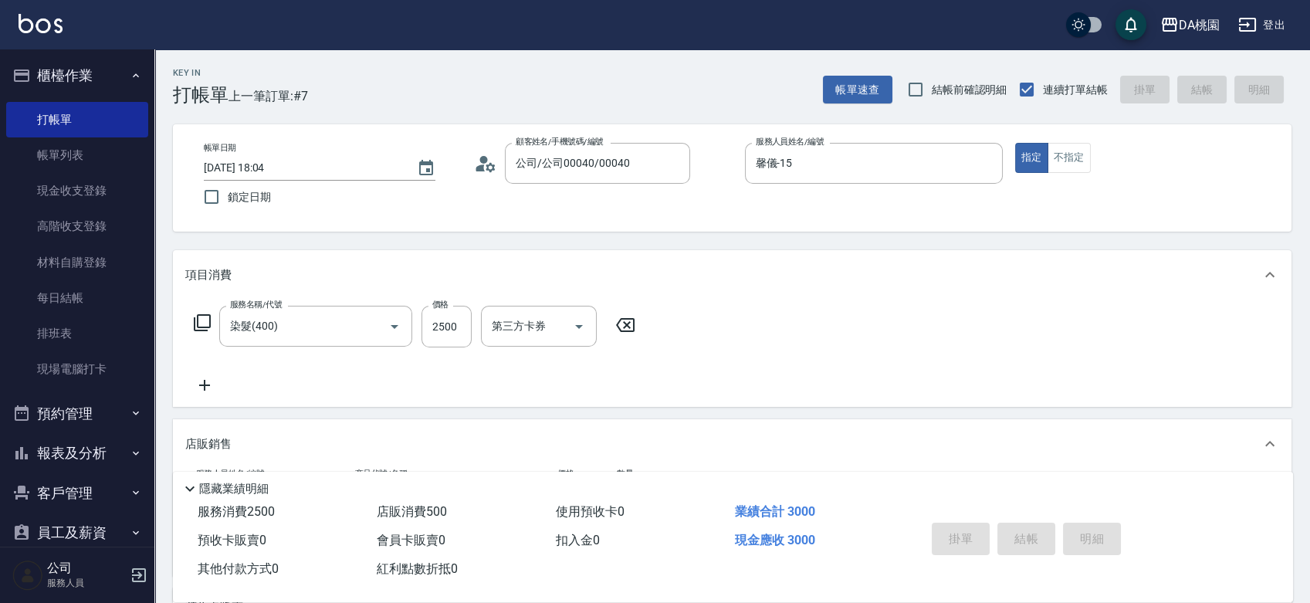
type input "[DATE] 18:07"
type input "0"
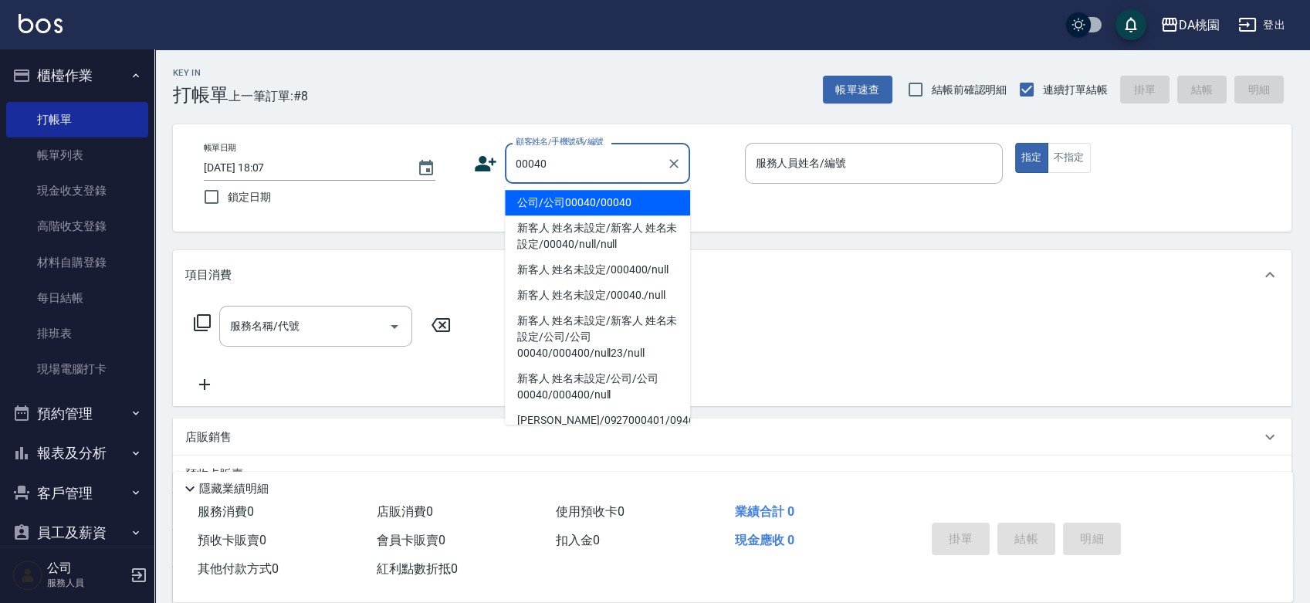
type input "公司/公司00040/00040"
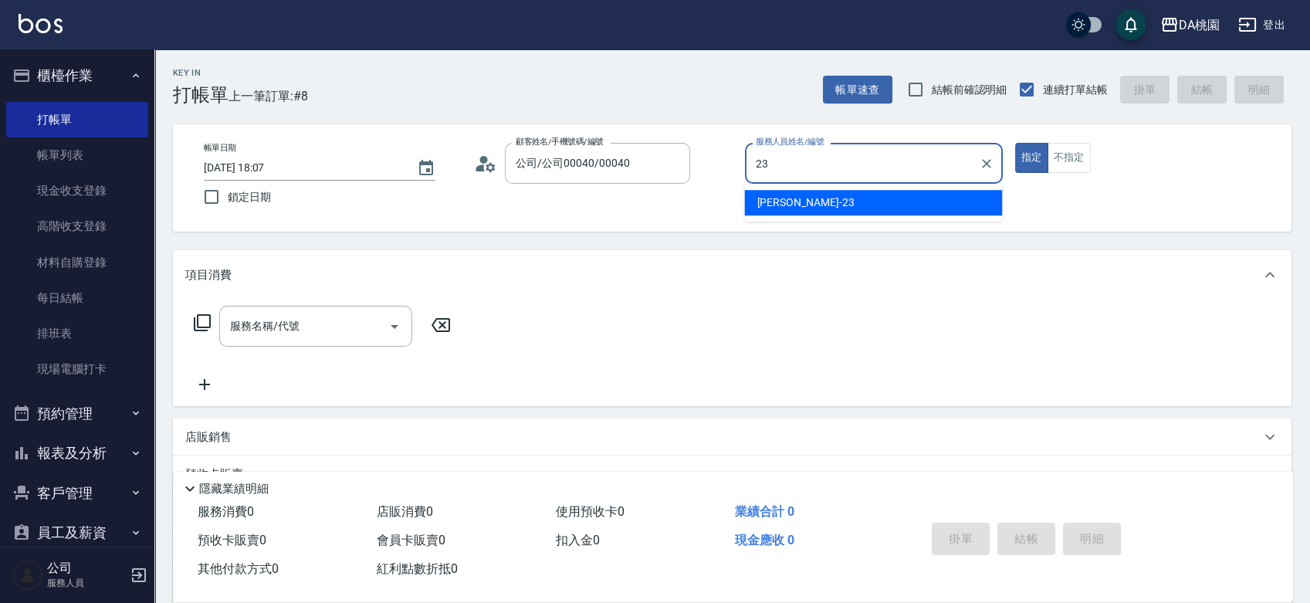
type input "[PERSON_NAME] -23"
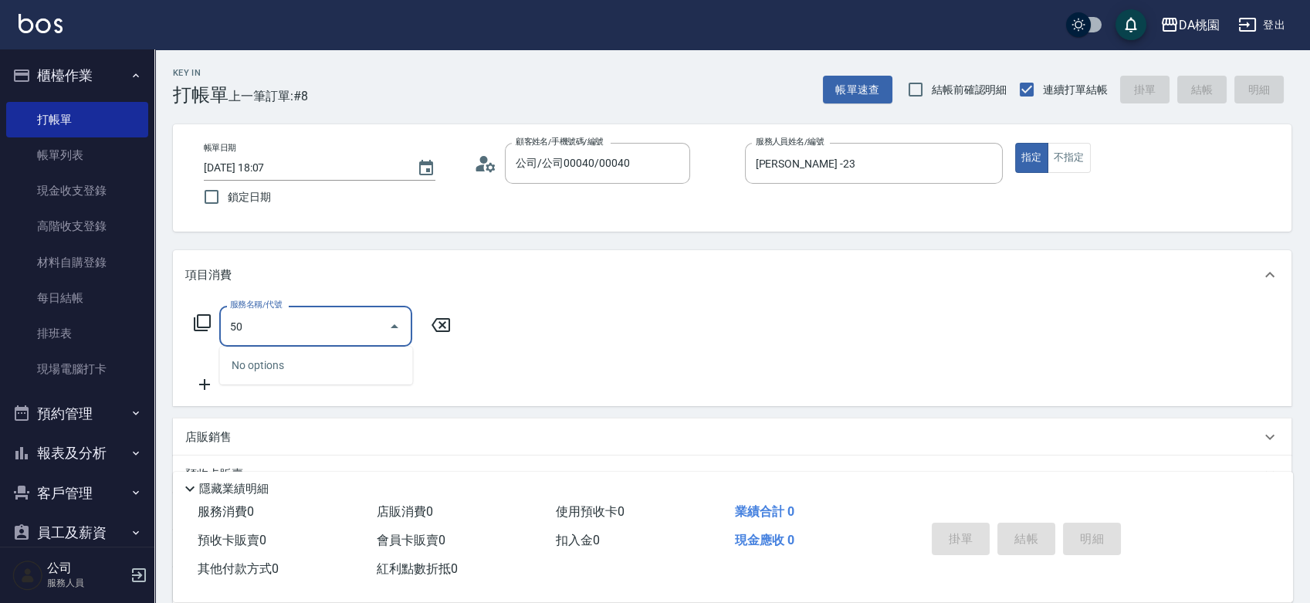
type input "500"
type input "20"
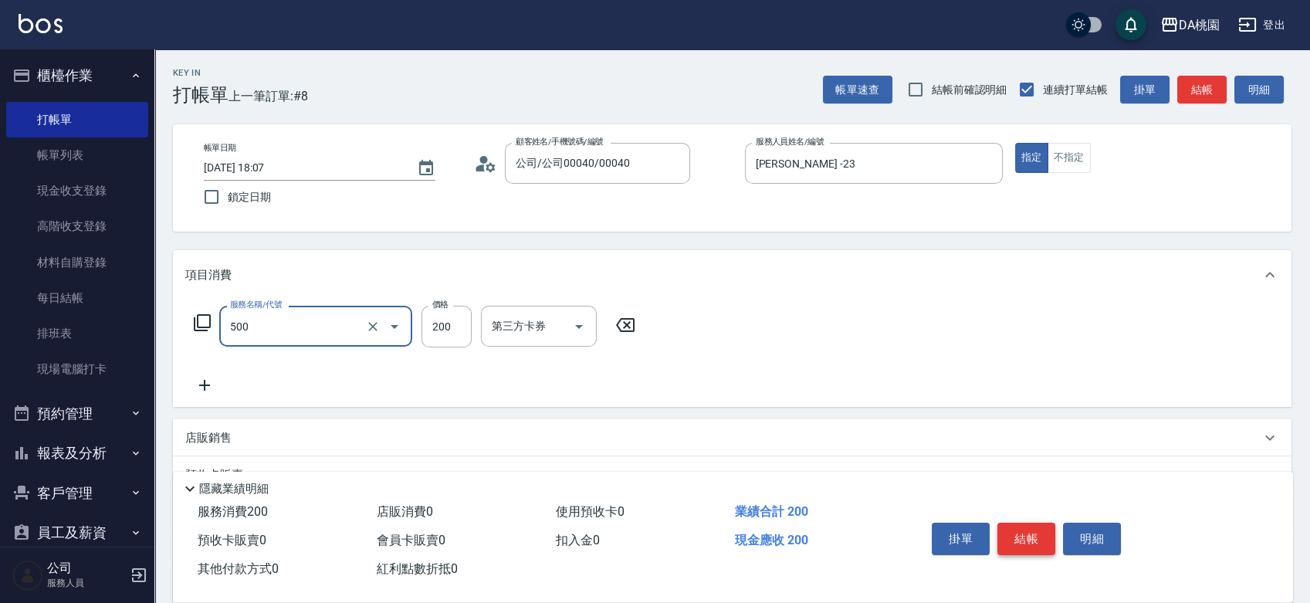
type input "洗髮(500)"
type input "2"
type input "0"
type input "25"
type input "20"
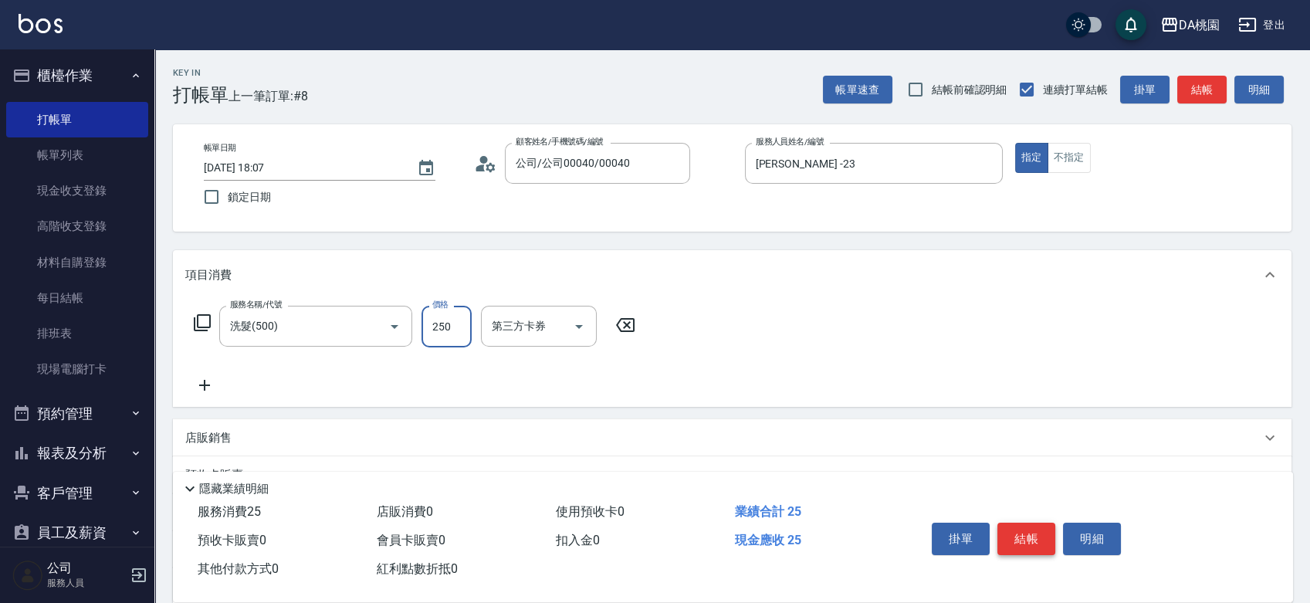
type input "250"
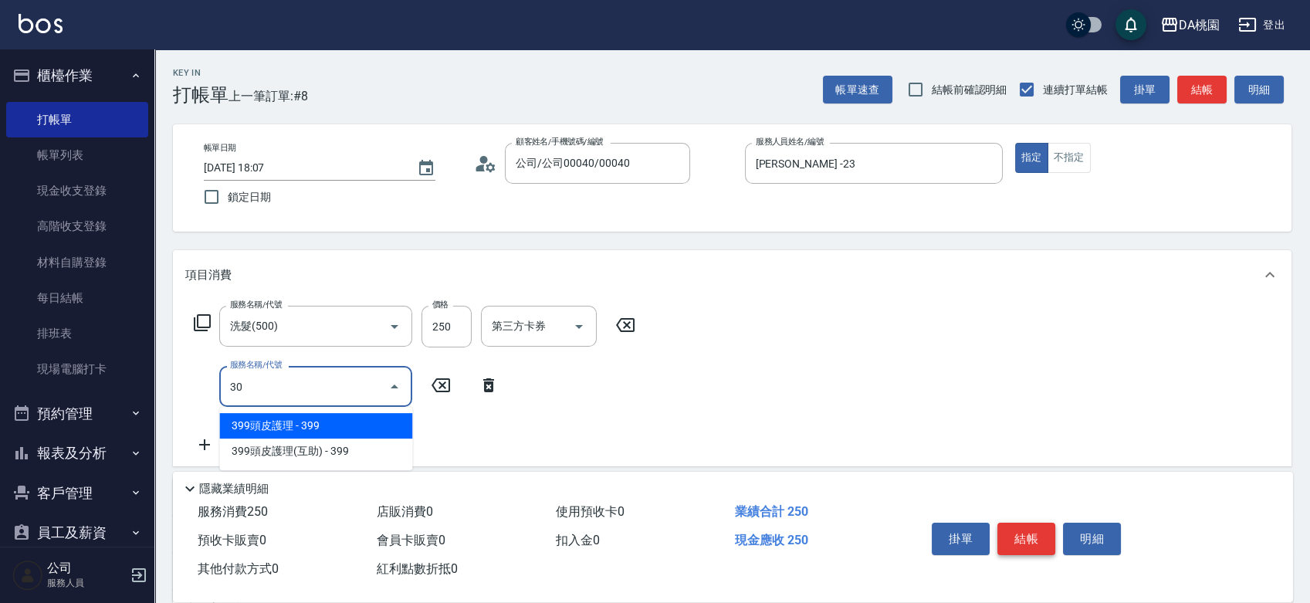
type input "303"
type input "50"
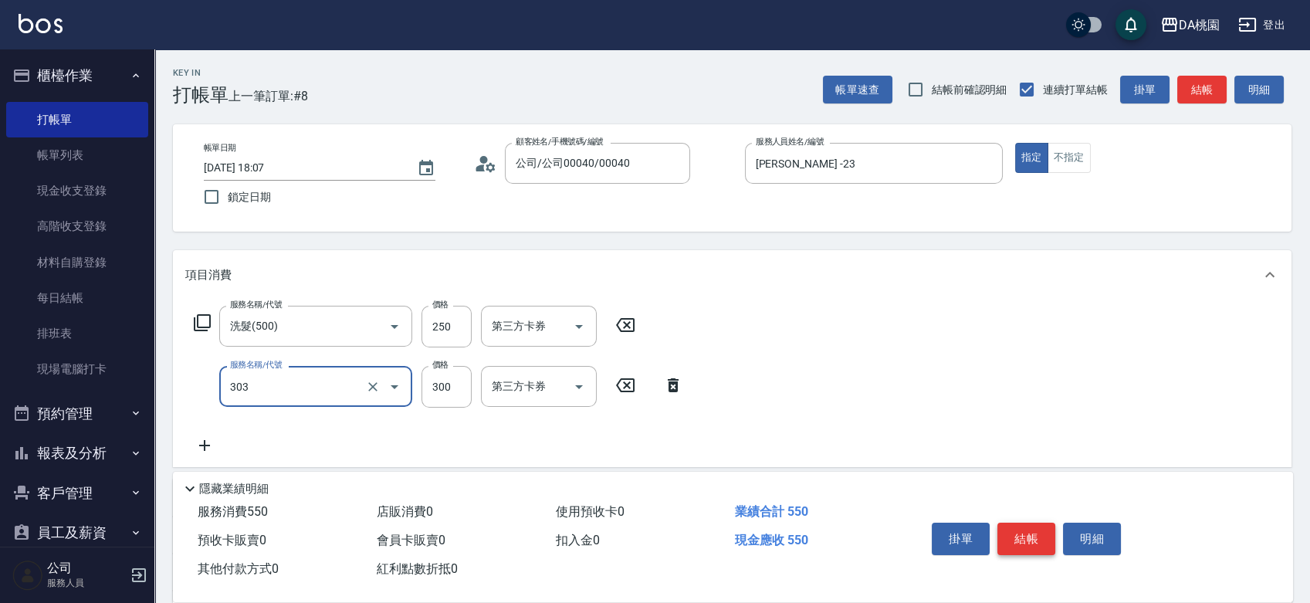
type input "A級剪髮(303)"
type input "5"
type input "20"
type input "50"
type input "30"
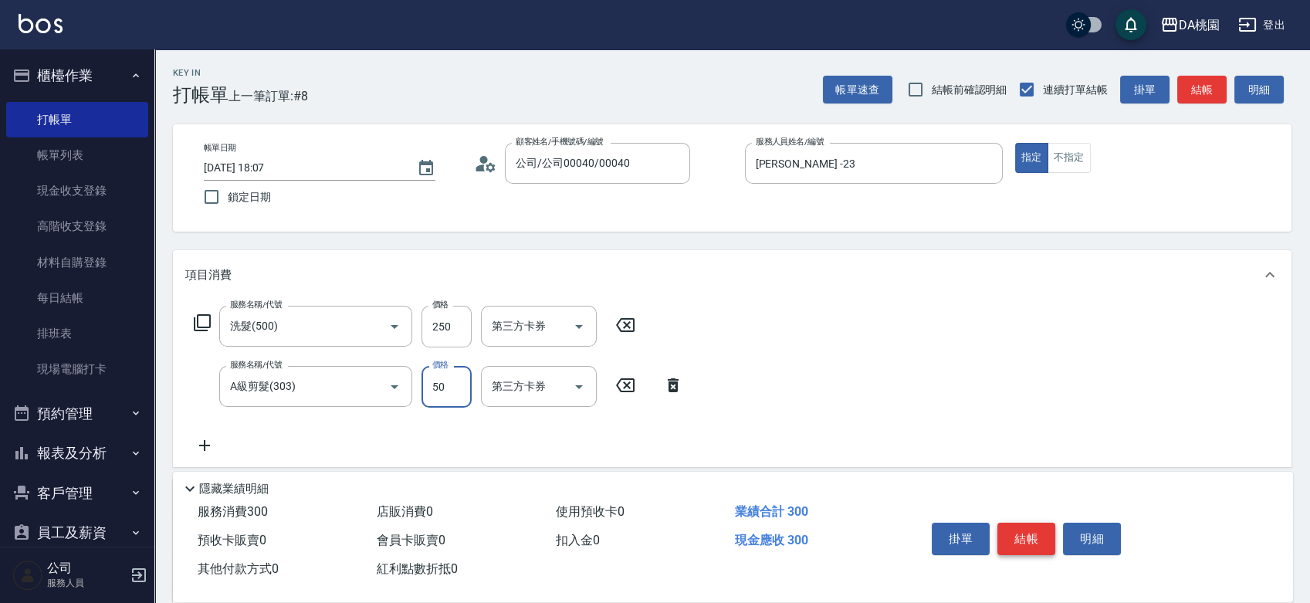
type input "500"
type input "70"
type input "500"
type input "608"
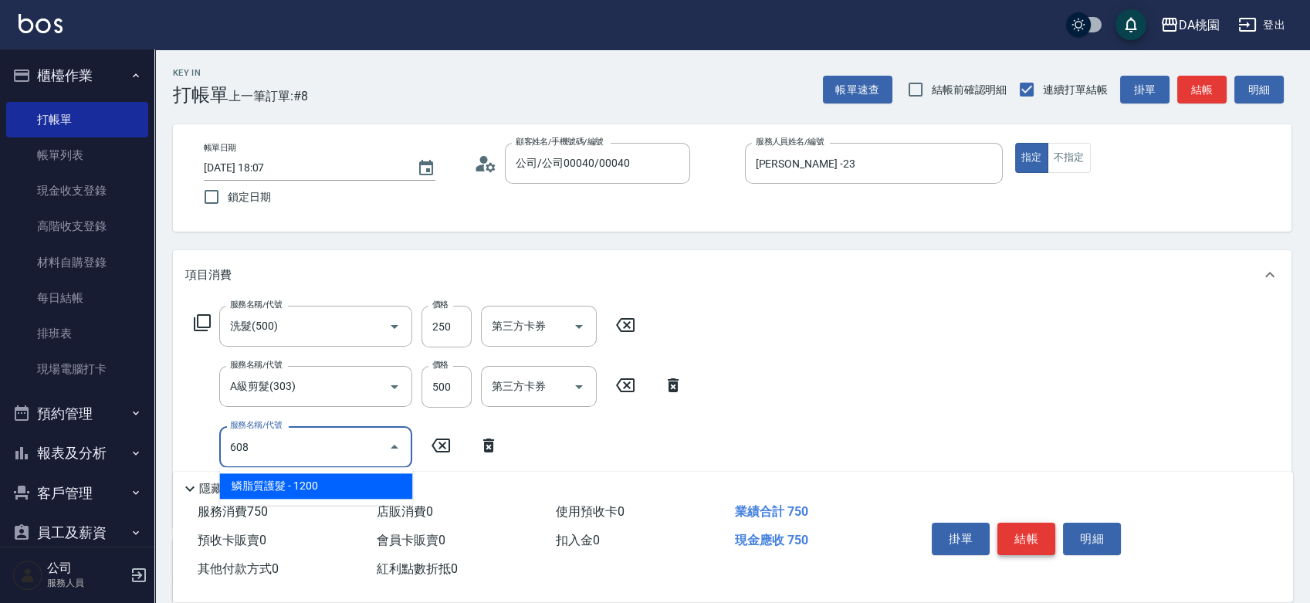
type input "190"
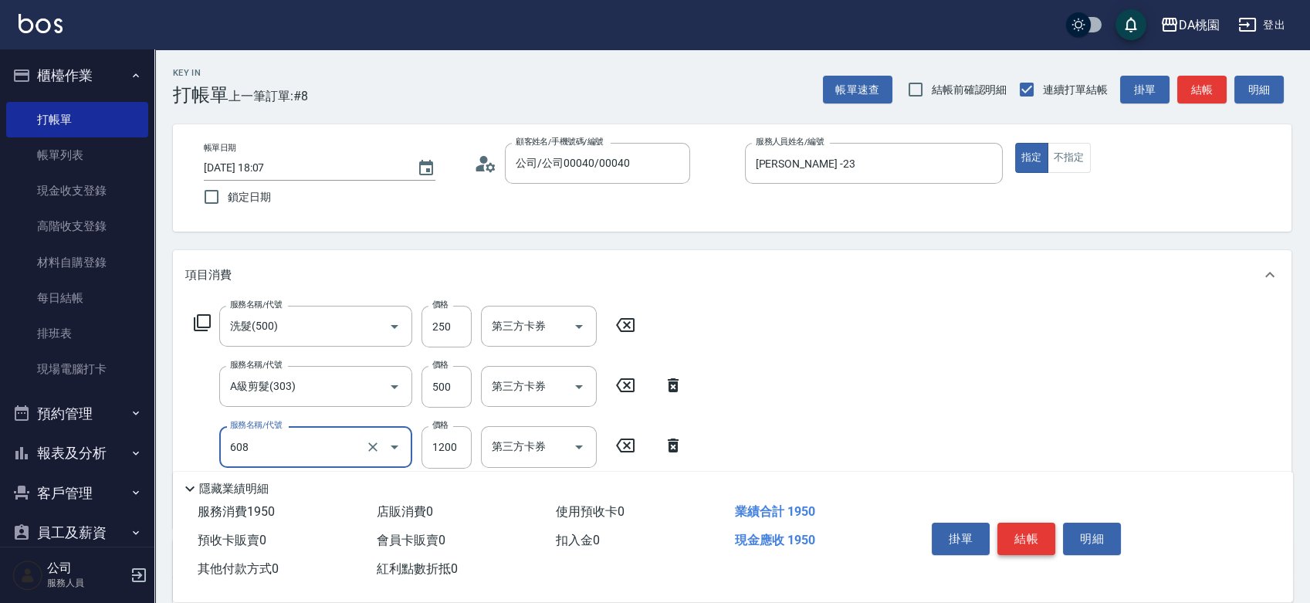
type input "鱗脂質護髮(608)"
type input "1"
type input "70"
type input "150"
type input "90"
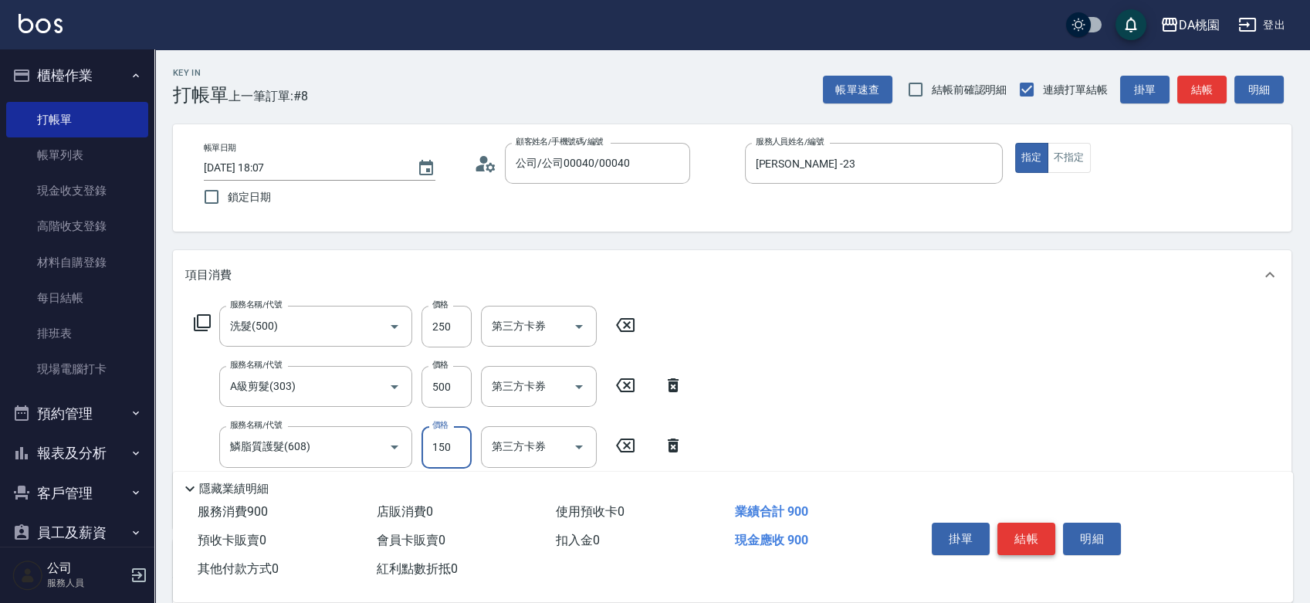
type input "1500"
type input "220"
type input "1500"
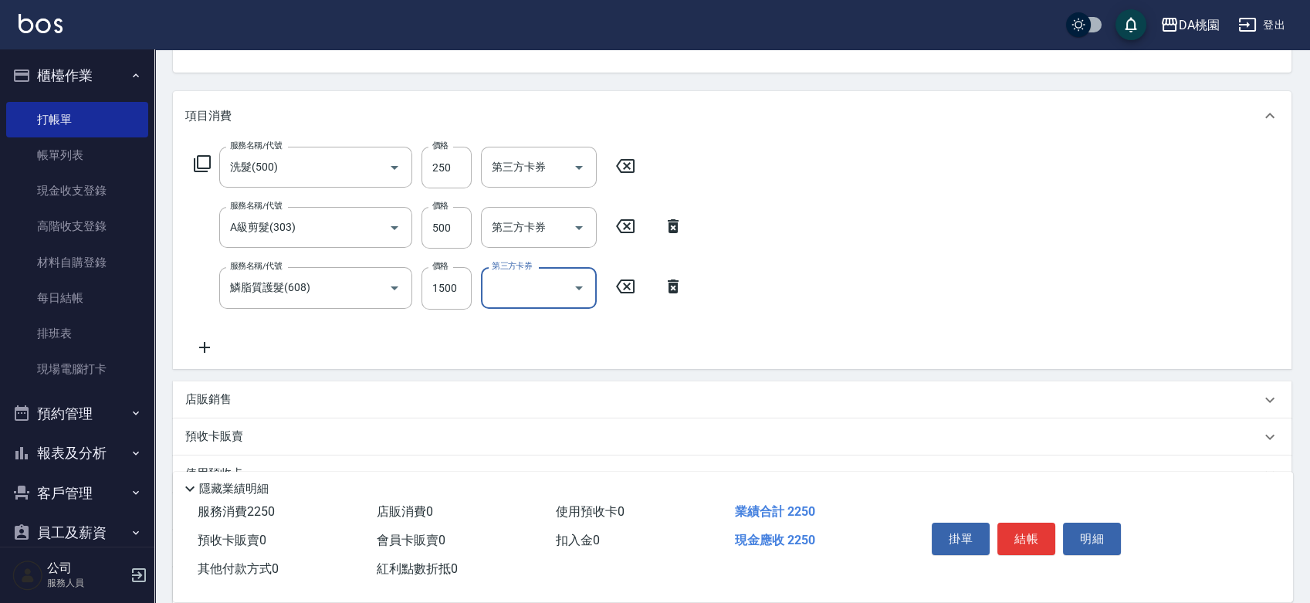
scroll to position [342, 0]
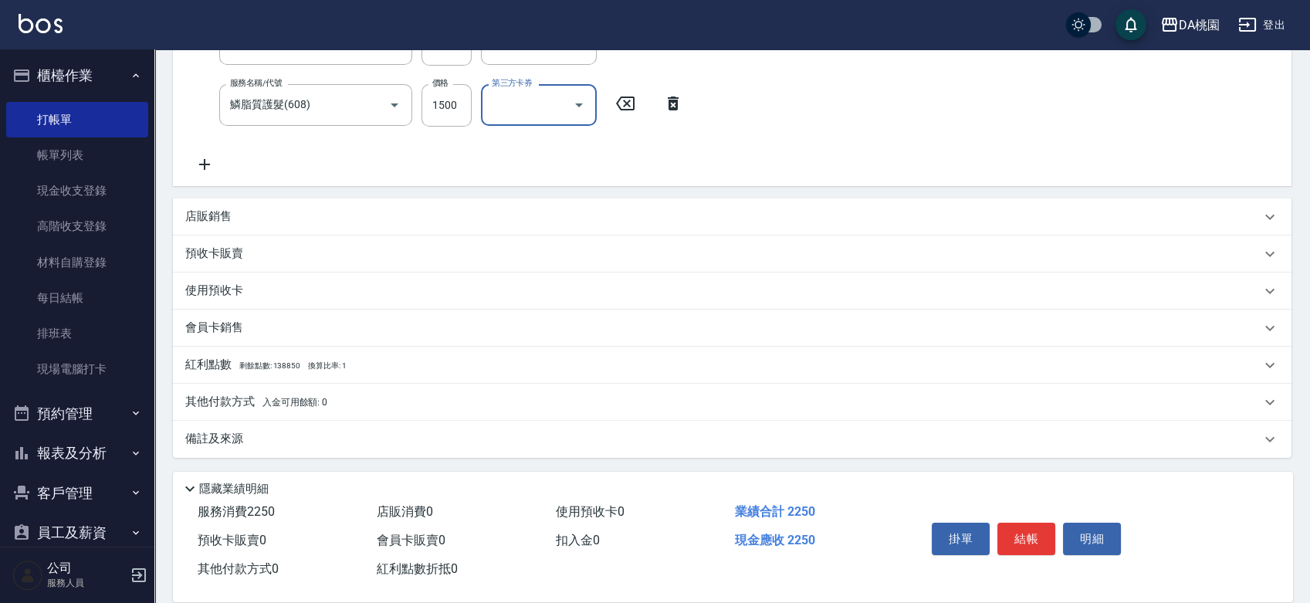
click at [364, 399] on div "其他付款方式 入金可用餘額: 0" at bounding box center [722, 402] width 1075 height 17
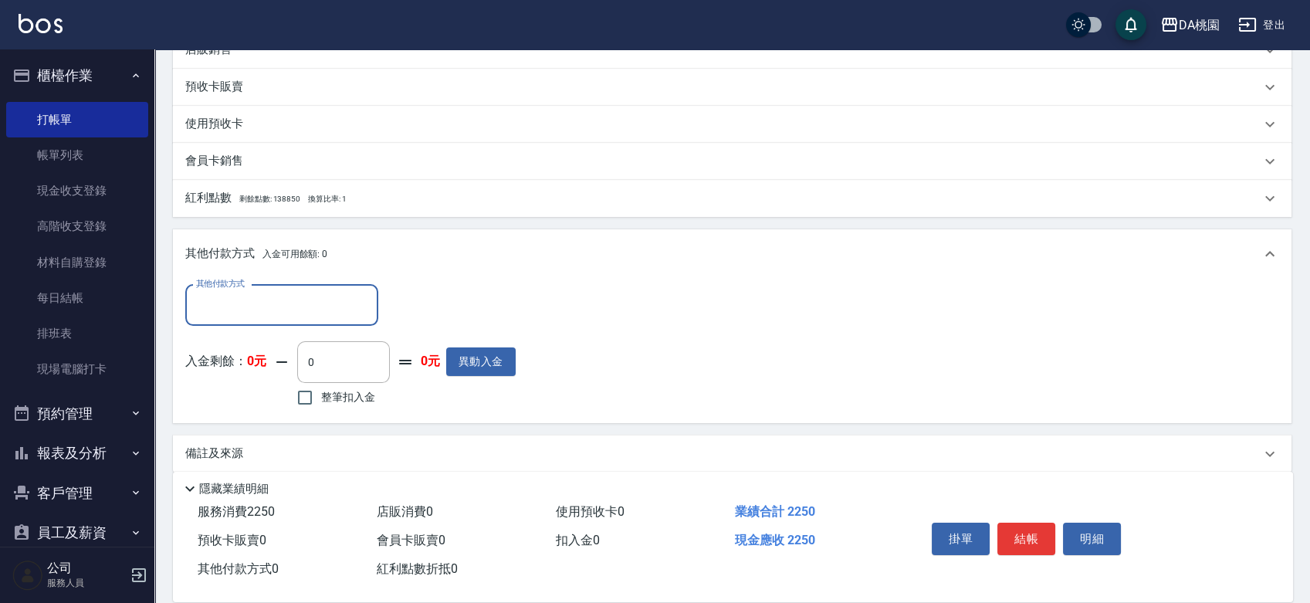
scroll to position [521, 0]
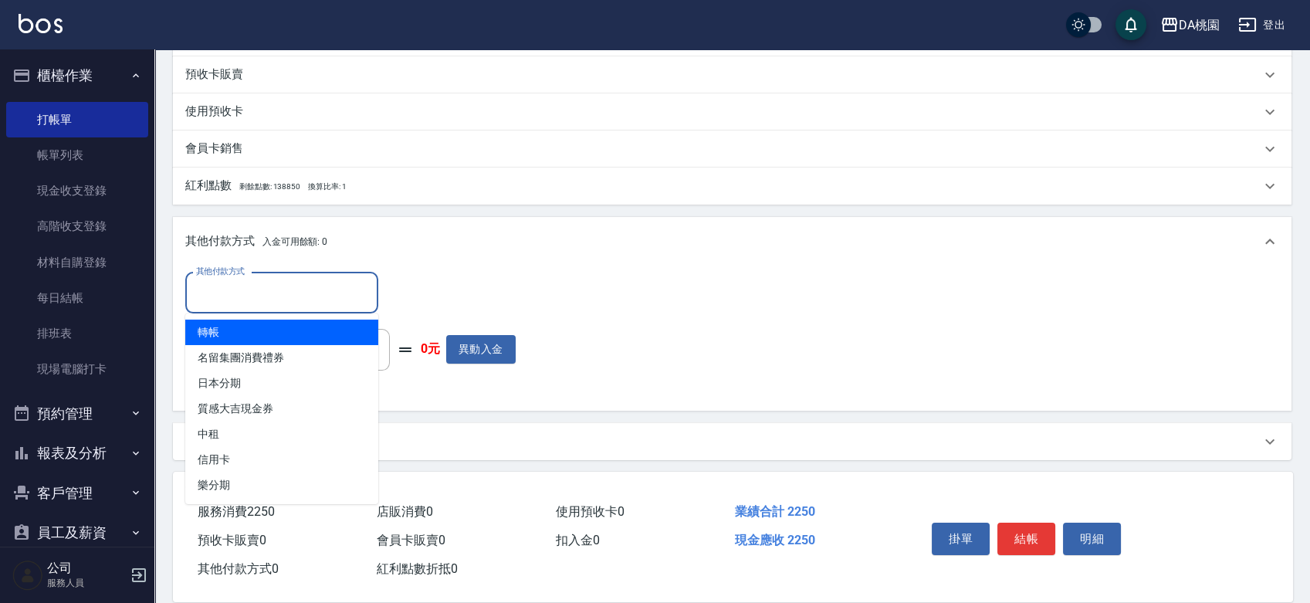
click at [235, 298] on input "其他付款方式" at bounding box center [281, 292] width 179 height 27
click at [231, 336] on span "轉帳" at bounding box center [281, 332] width 193 height 25
type input "轉帳"
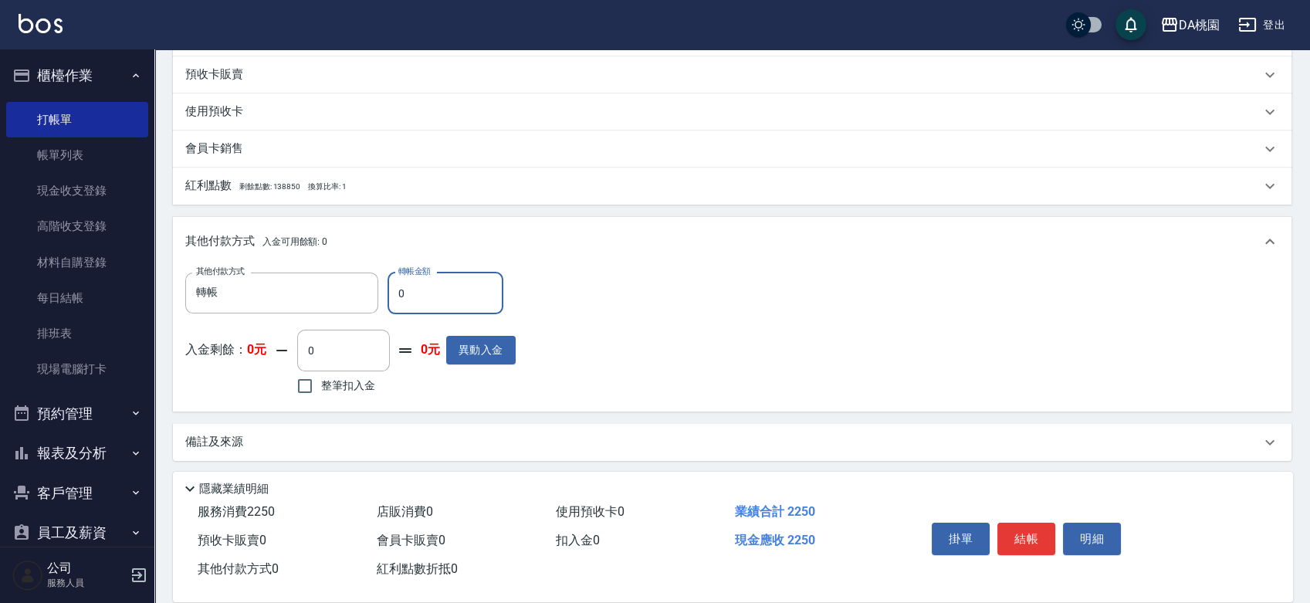
click at [389, 292] on input "0" at bounding box center [445, 293] width 116 height 42
type input "220"
type input "200"
type input "2250"
type input "0"
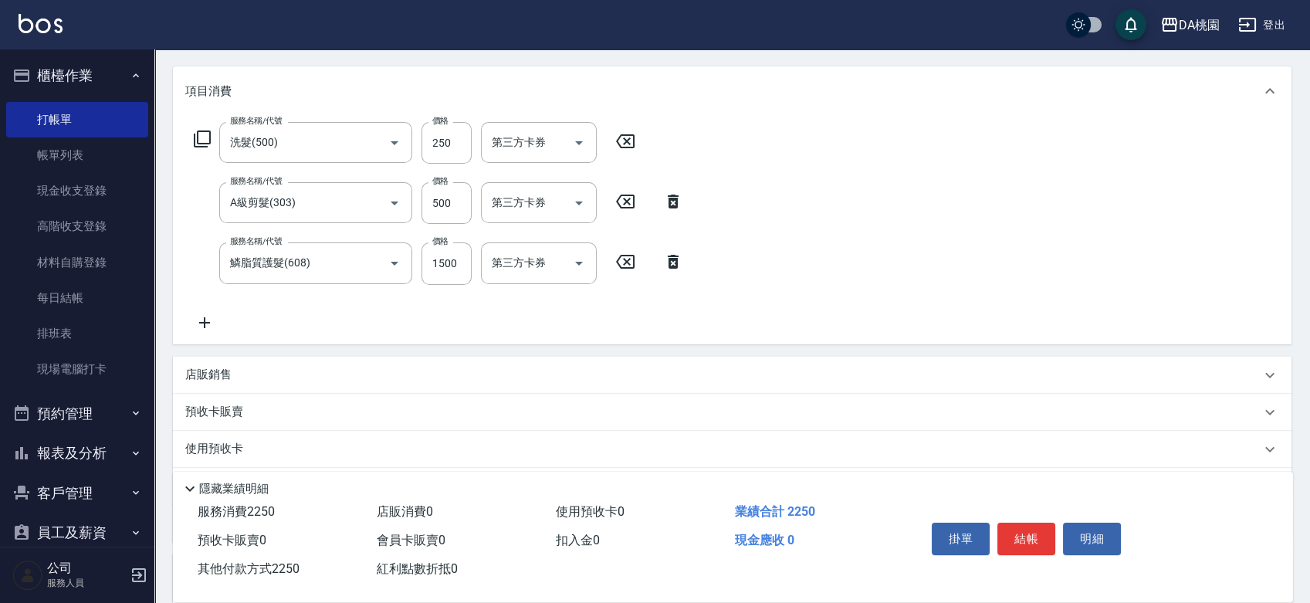
scroll to position [0, 0]
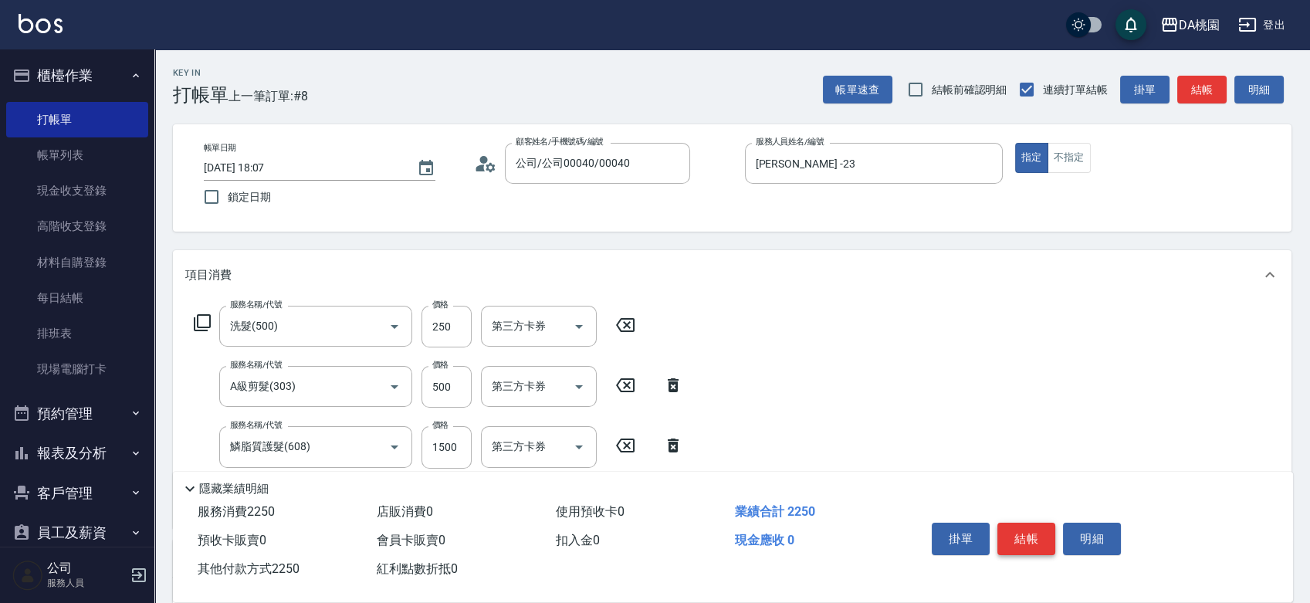
type input "2250"
click at [1014, 530] on button "結帳" at bounding box center [1026, 539] width 58 height 32
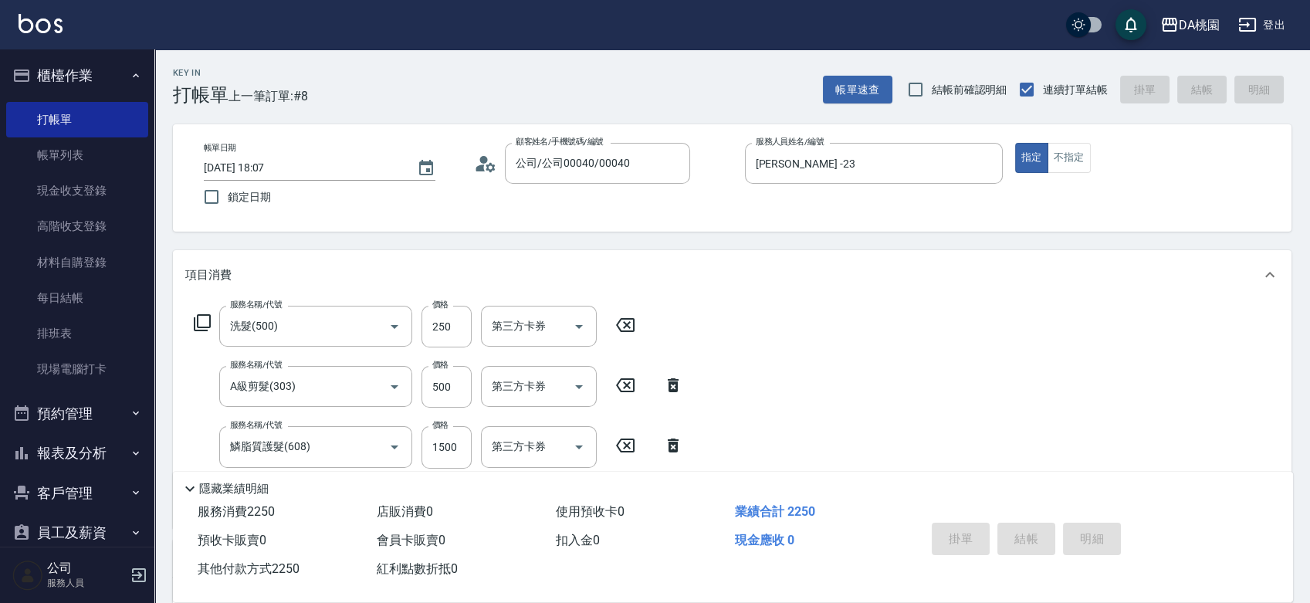
type input "[DATE] 18:09"
